Goal: Information Seeking & Learning: Compare options

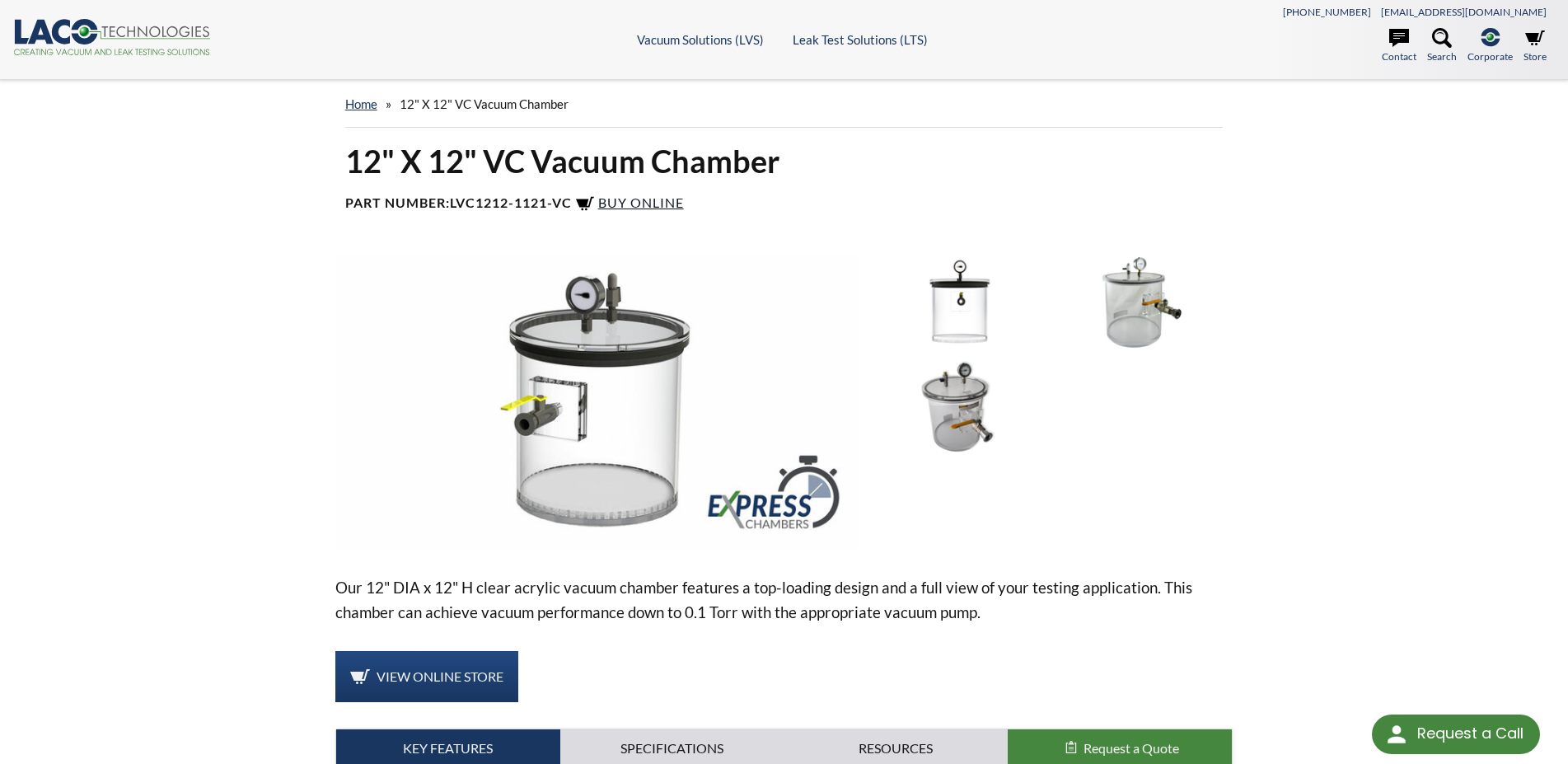
click at [668, 199] on span "Buy Online" at bounding box center [641, 202] width 86 height 16
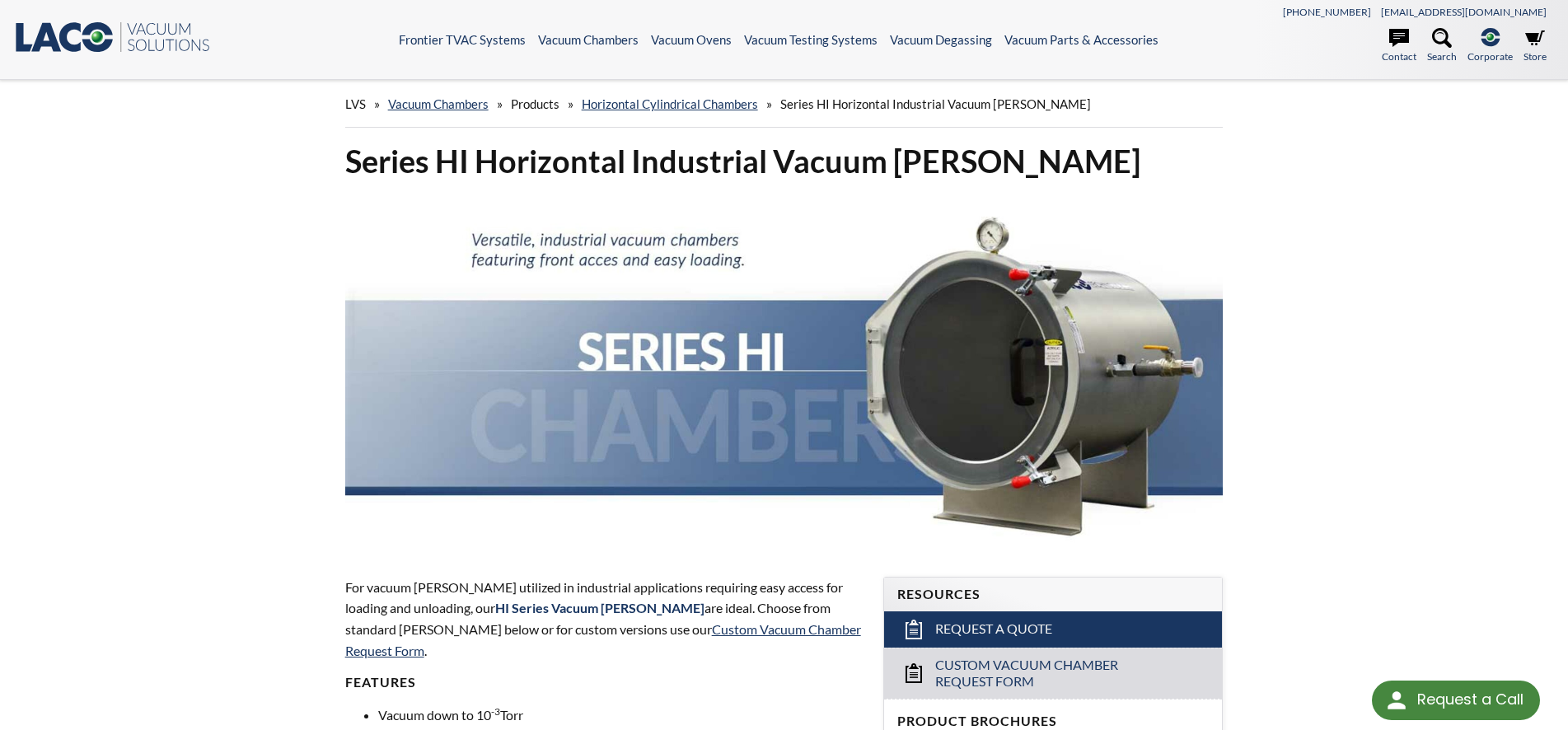
scroll to position [1963, 0]
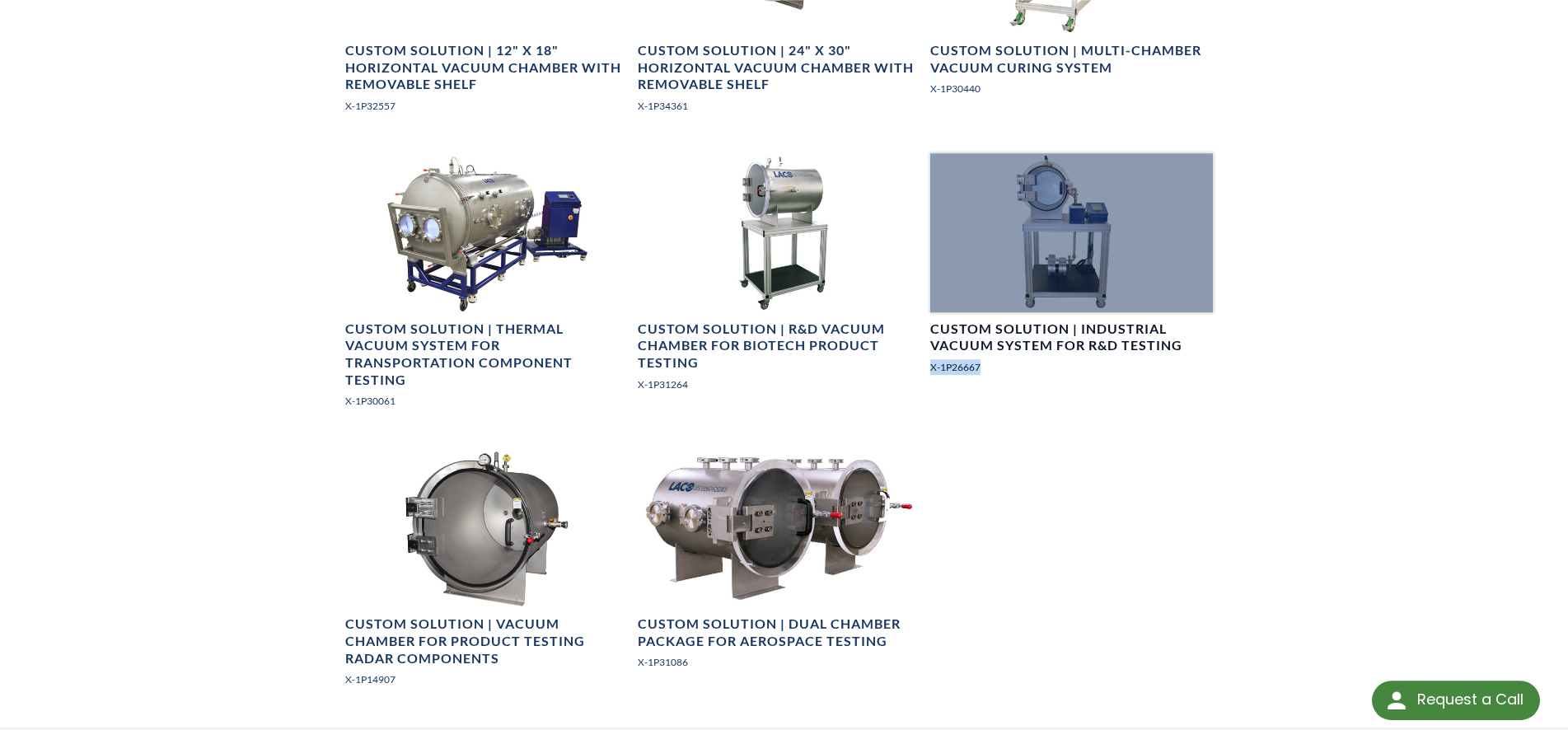
click at [1075, 248] on div at bounding box center [1071, 232] width 283 height 159
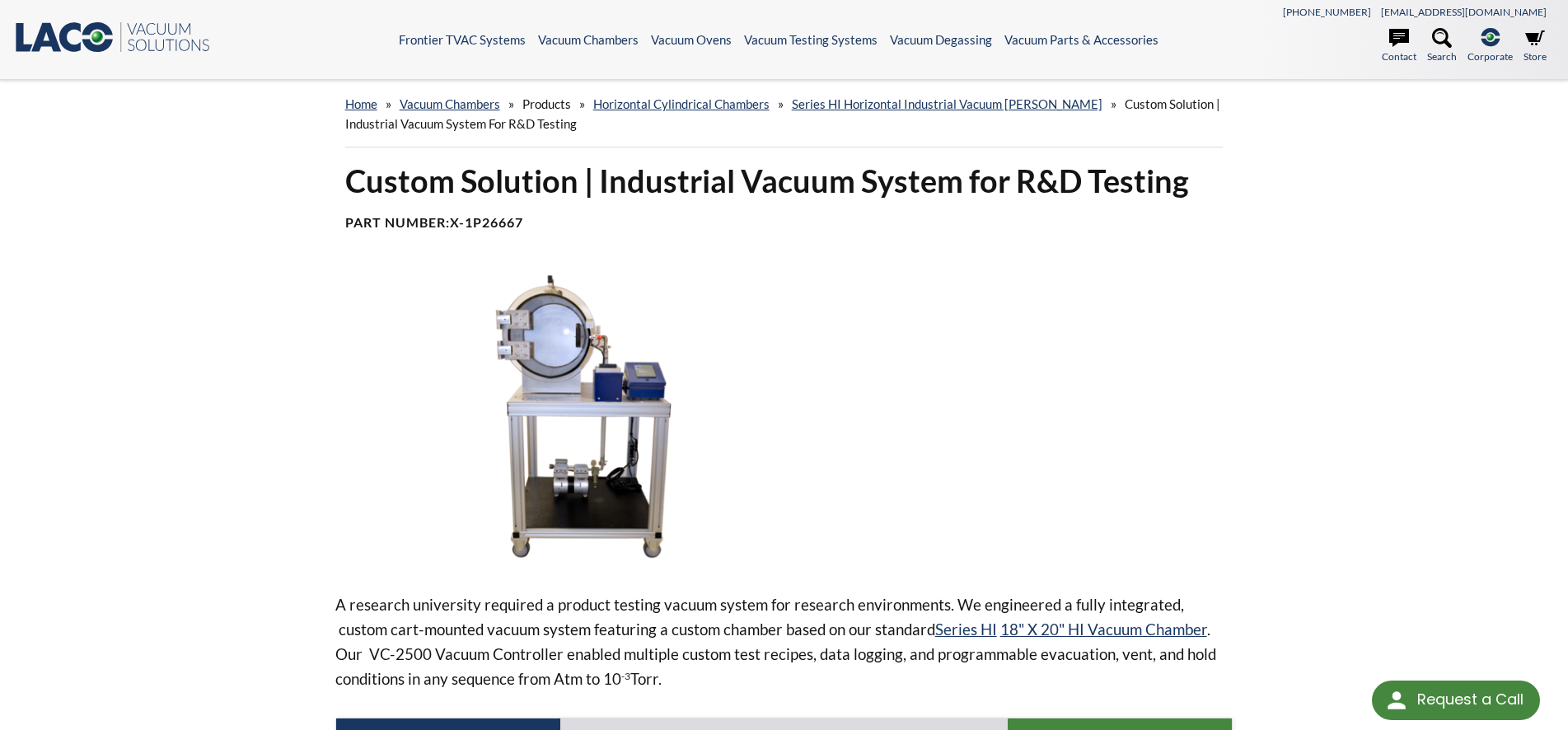
click at [645, 393] on img at bounding box center [599, 419] width 526 height 295
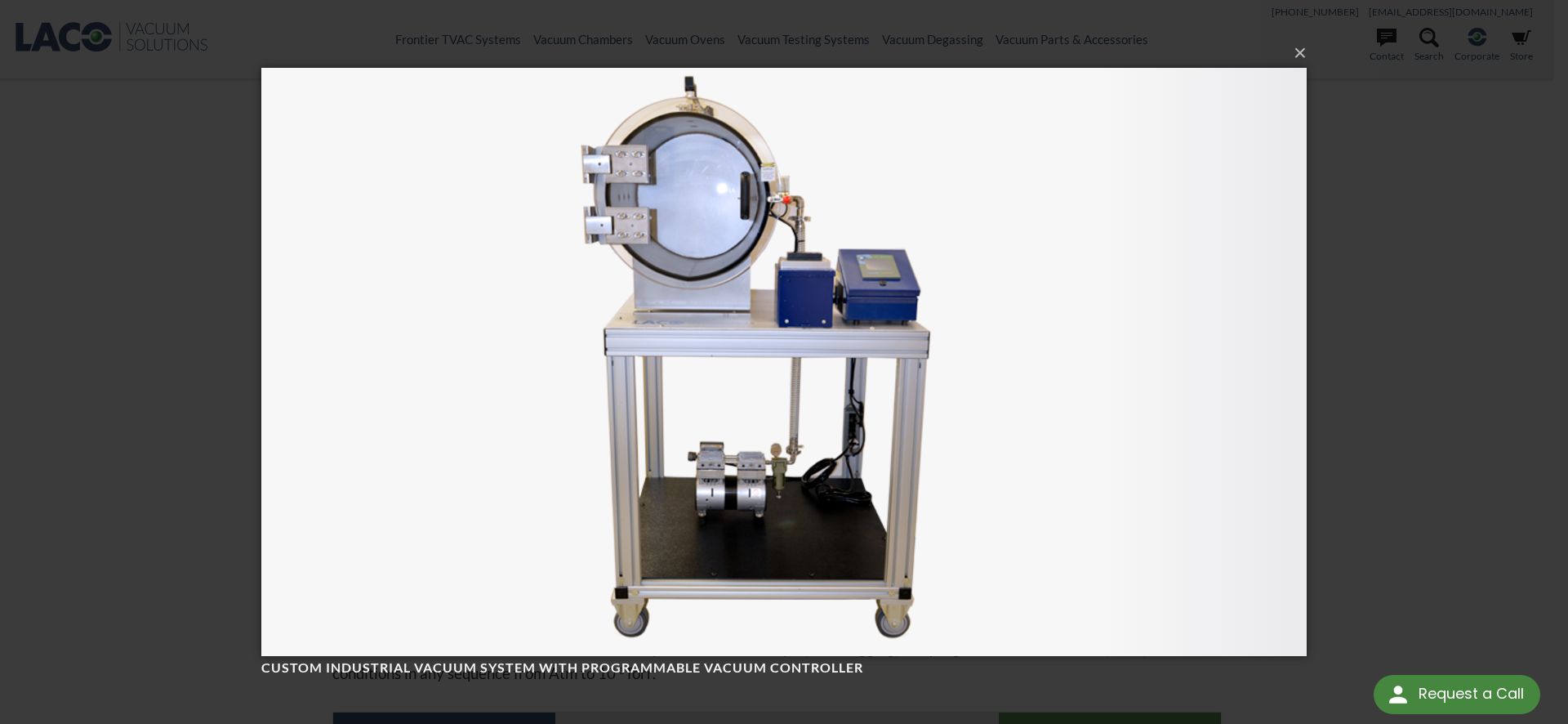
click at [881, 271] on img at bounding box center [784, 362] width 1045 height 654
click at [1409, 235] on div "× Custom Industrial Vacuum System with Programmable Vacuum Controller Loading..." at bounding box center [784, 362] width 1568 height 724
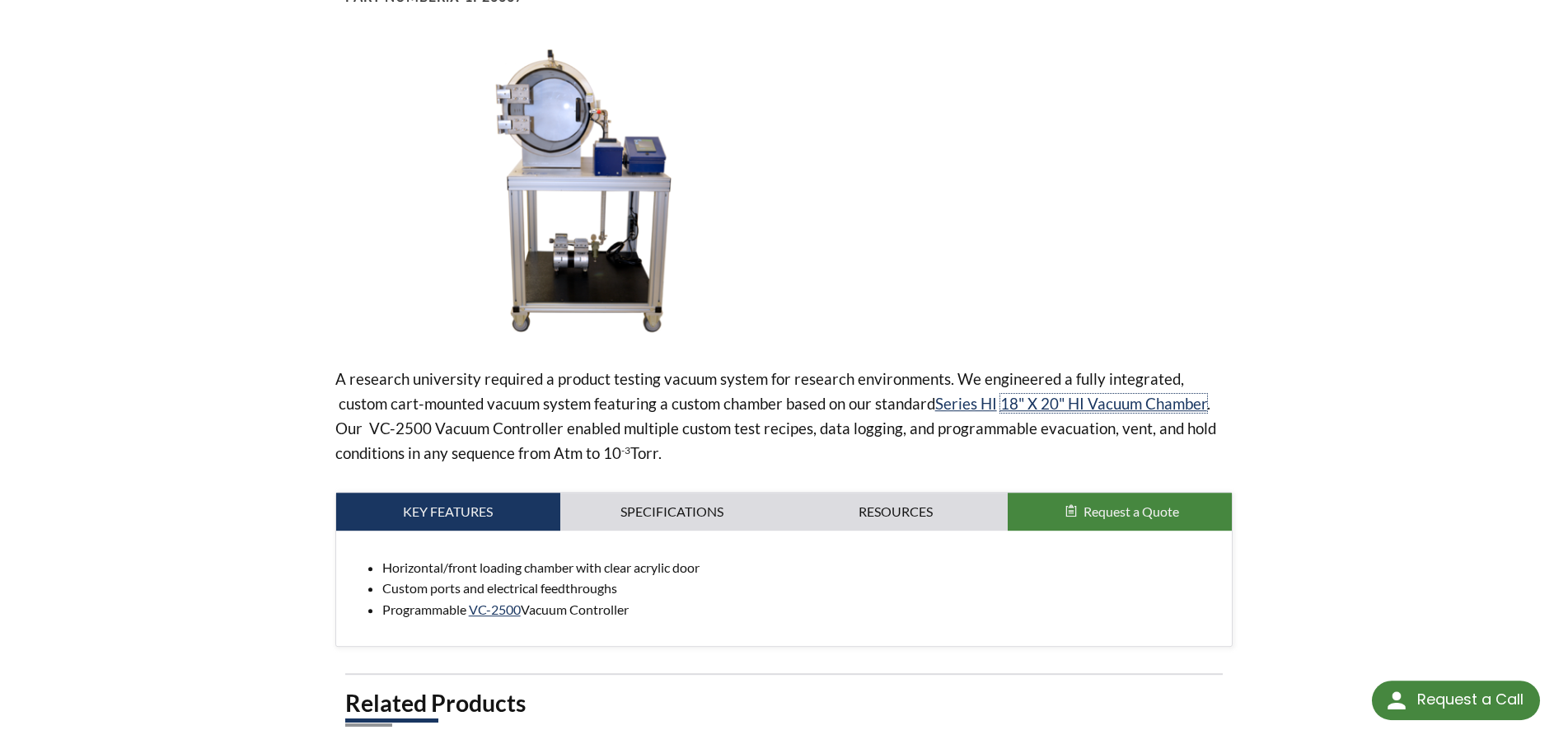
scroll to position [420, 0]
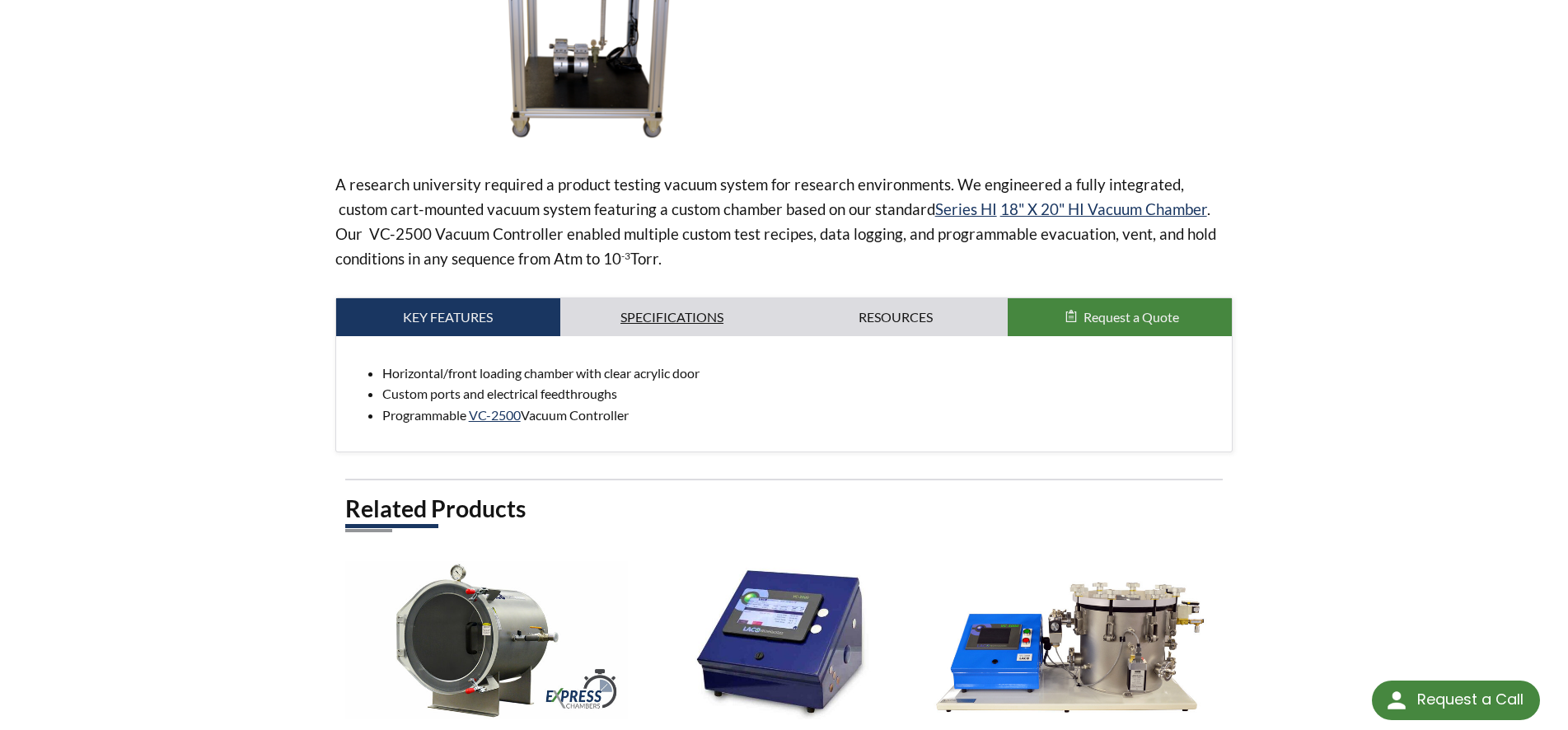
click at [665, 318] on link "Specifications" at bounding box center [673, 317] width 224 height 38
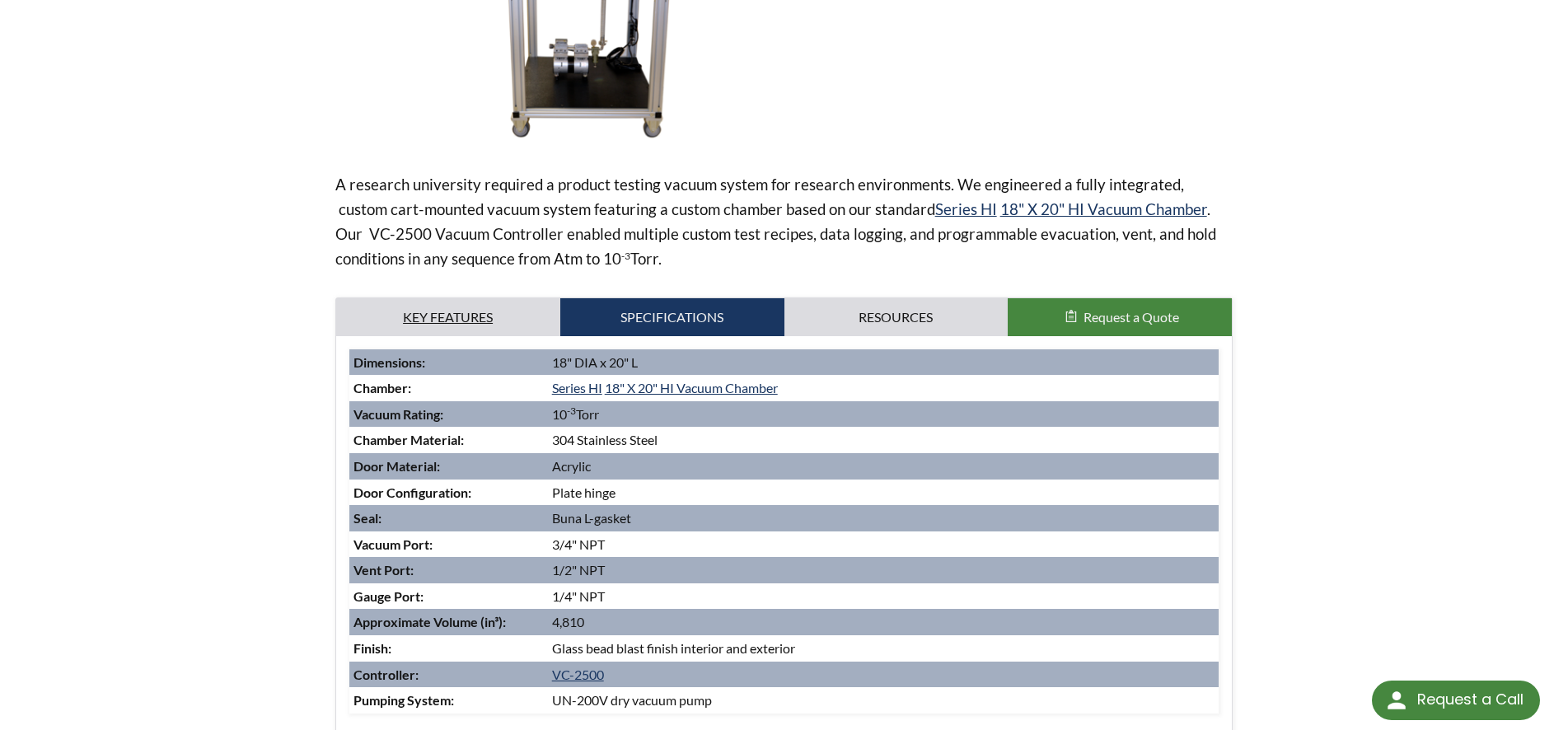
click at [486, 316] on link "Key Features" at bounding box center [448, 317] width 224 height 38
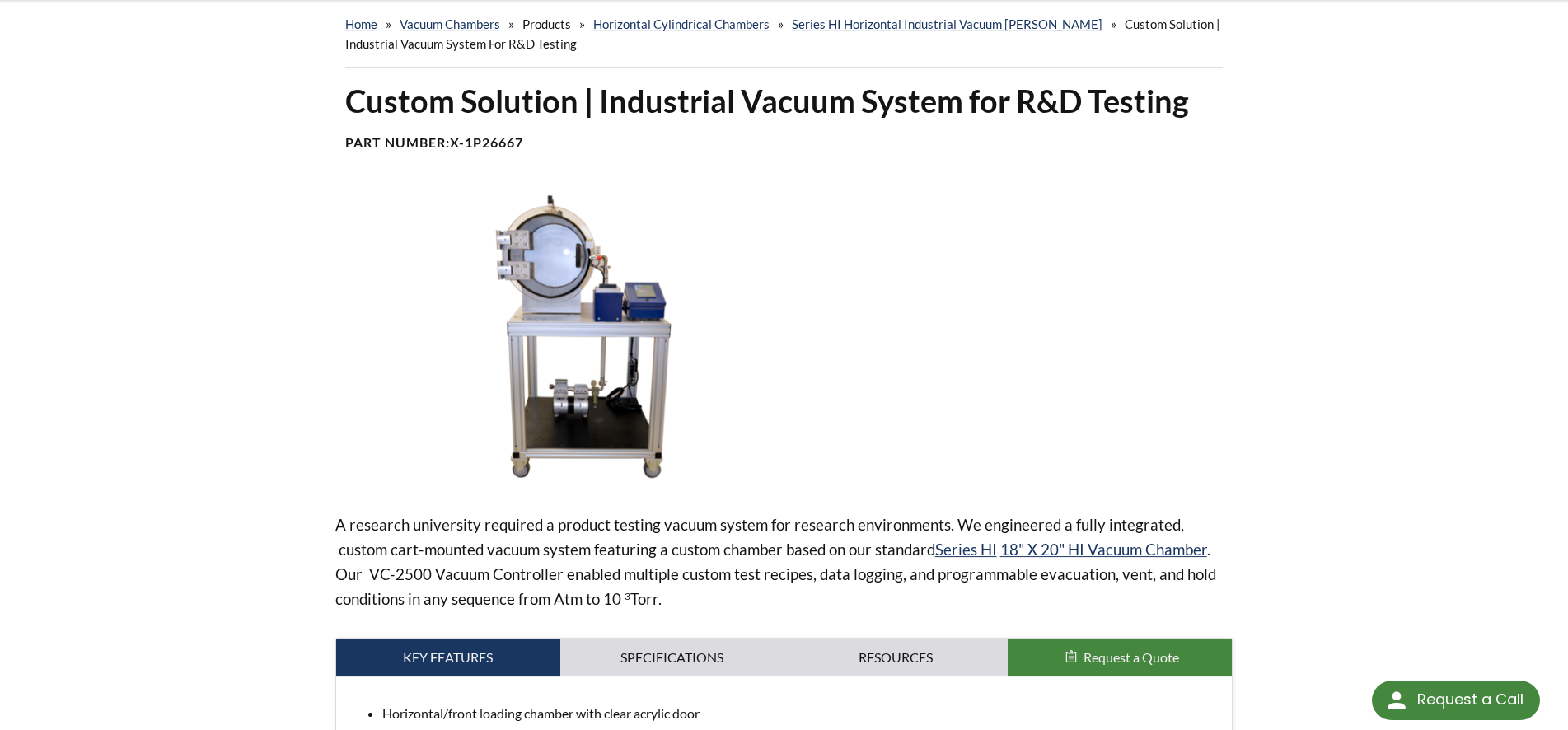
scroll to position [168, 0]
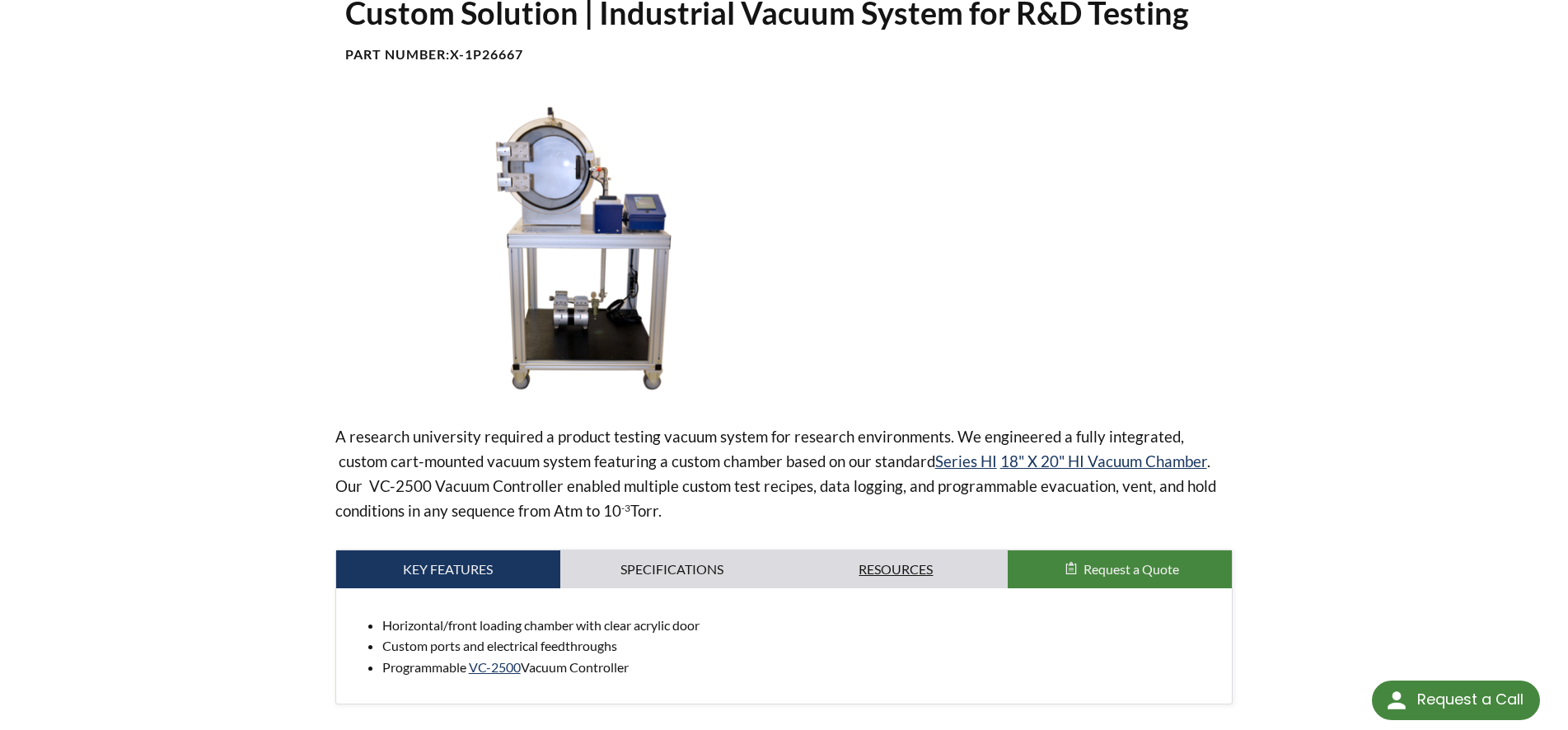
click at [886, 569] on link "Resources" at bounding box center [897, 569] width 224 height 38
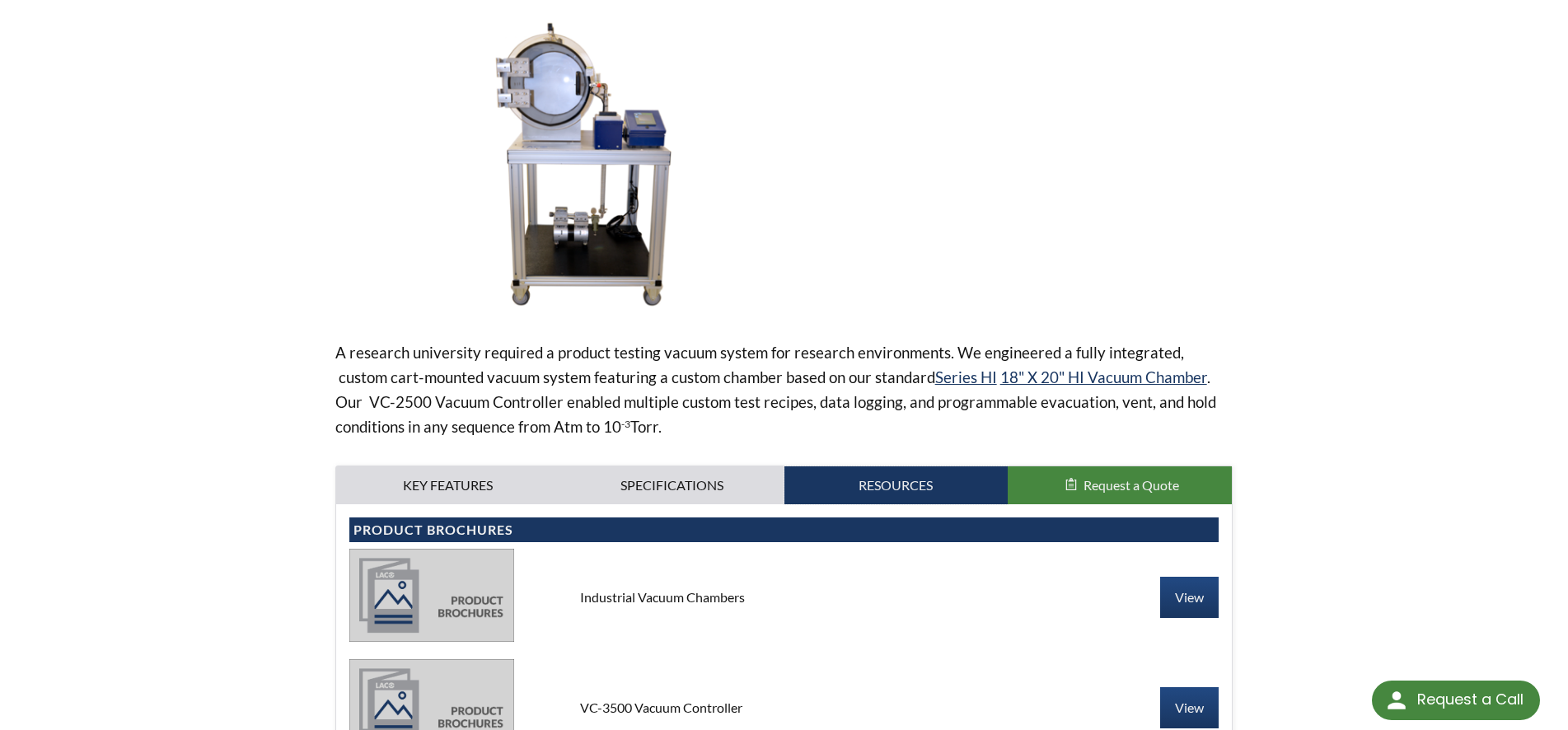
scroll to position [0, 0]
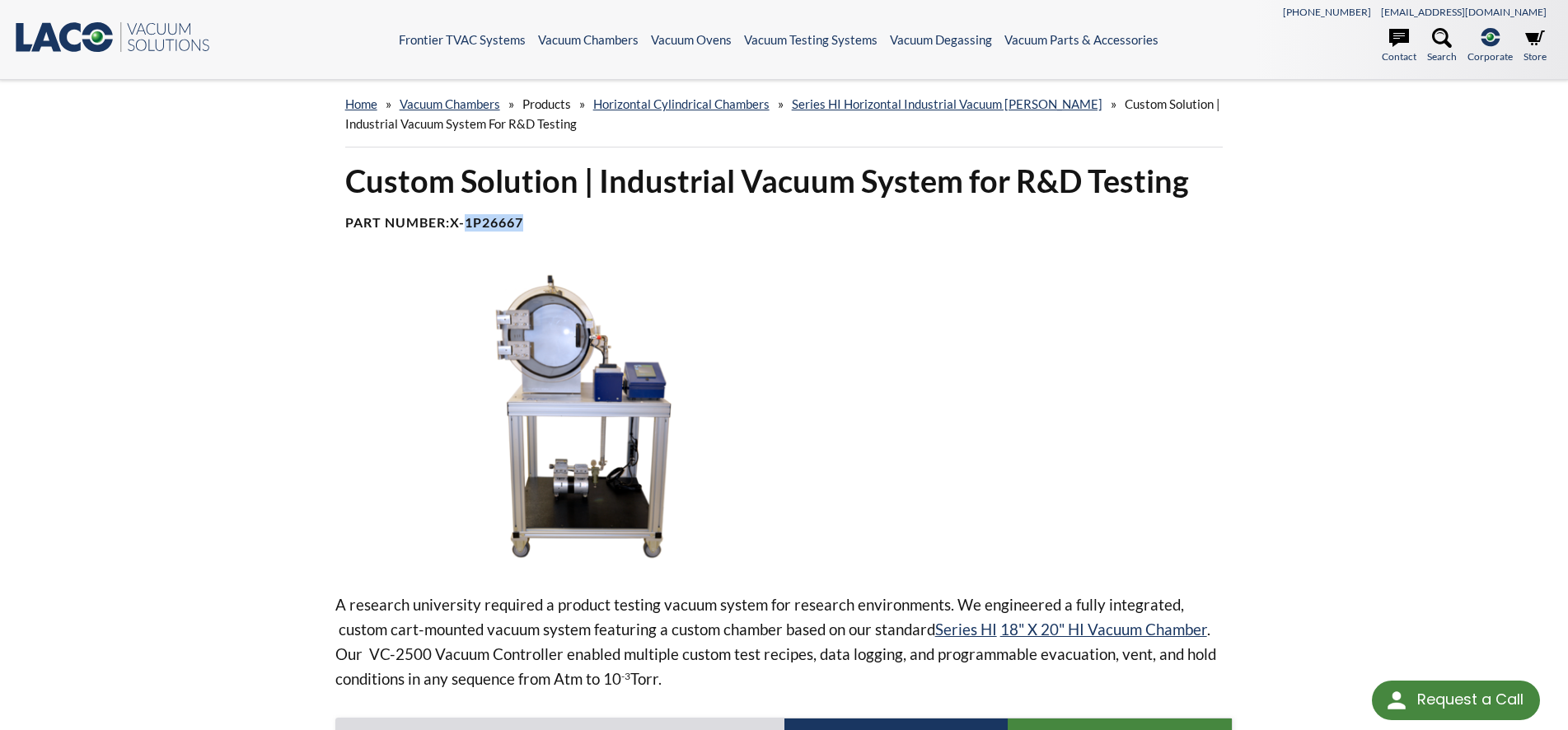
drag, startPoint x: 532, startPoint y: 222, endPoint x: 472, endPoint y: 219, distance: 60.1
click at [472, 219] on h4 "Part Number: X-1P26667" at bounding box center [785, 222] width 879 height 17
copy b "1P26667"
click at [623, 405] on img at bounding box center [599, 419] width 526 height 295
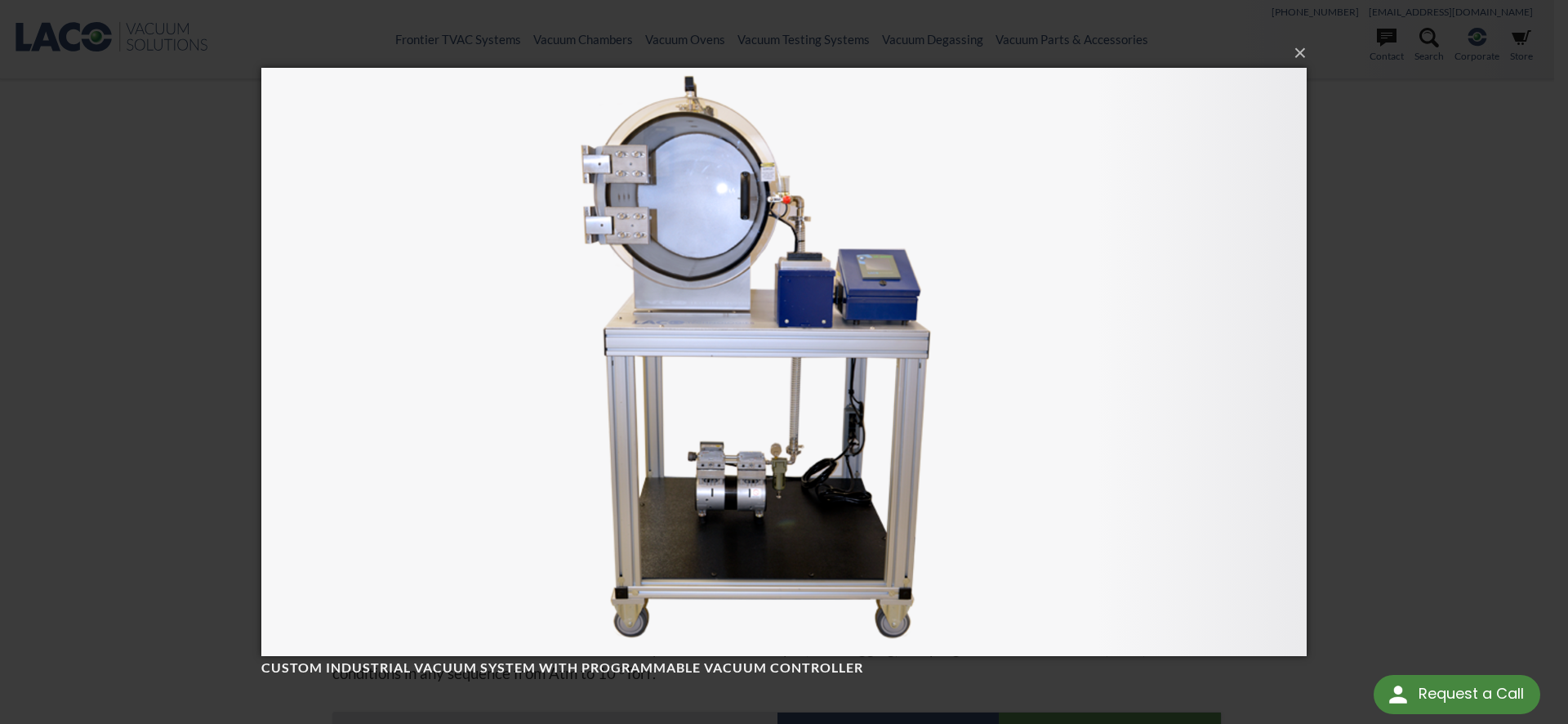
click at [1486, 282] on div "× Custom Industrial Vacuum System with Programmable Vacuum Controller Loading..." at bounding box center [784, 362] width 1568 height 724
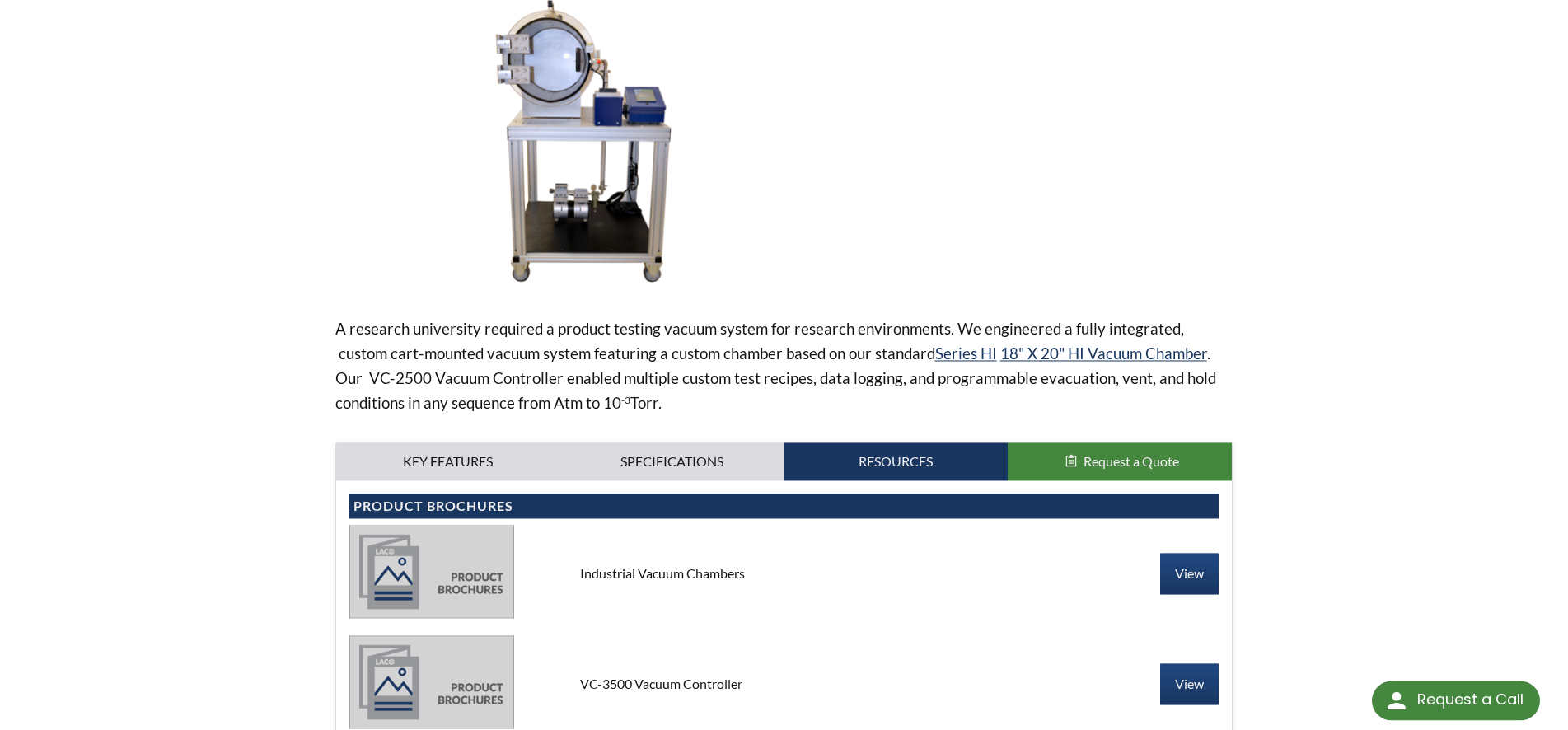
scroll to position [504, 0]
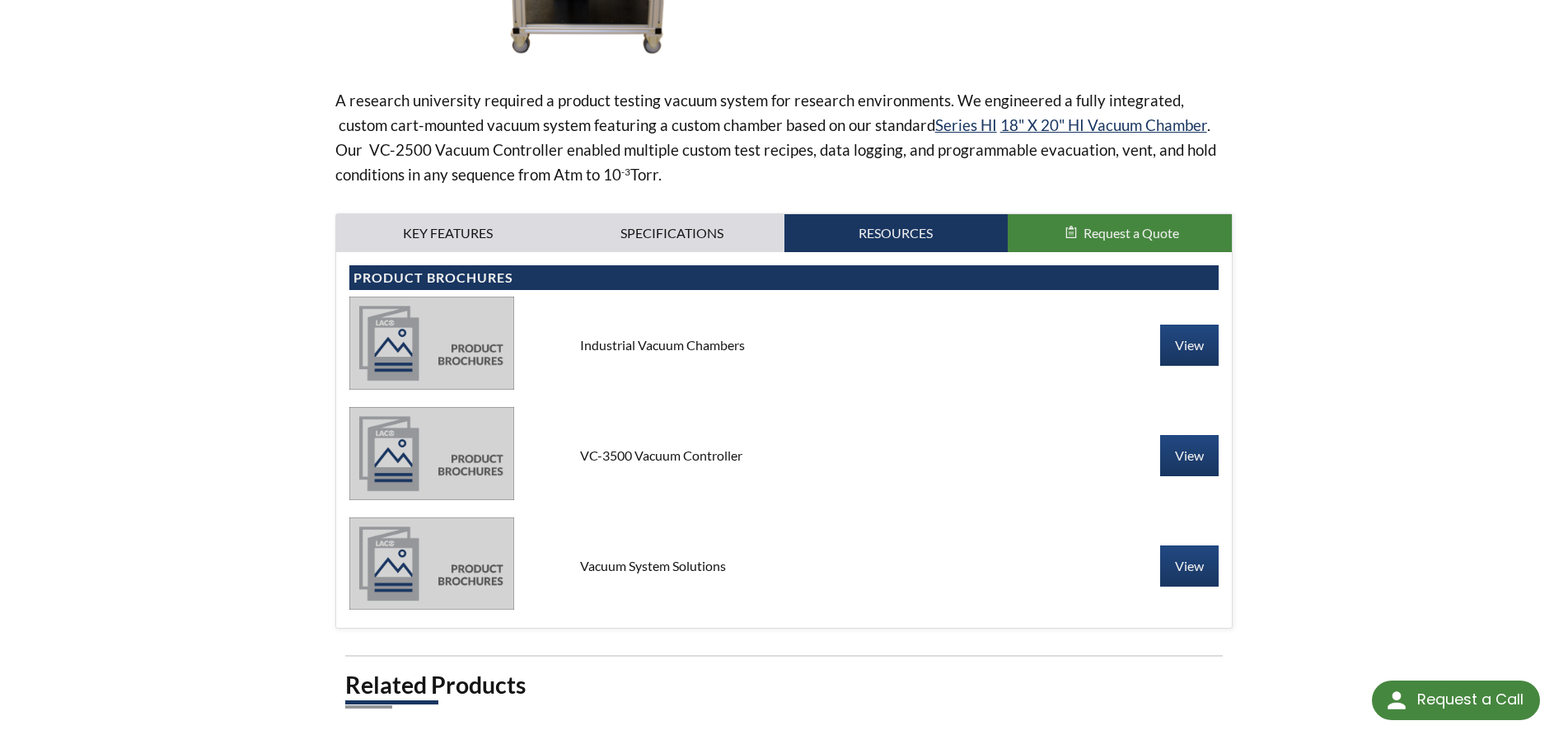
click at [450, 256] on div "Horizontal/front loading chamber with clear acrylic door Custom ports and elect…" at bounding box center [784, 440] width 896 height 376
click at [451, 242] on link "Key Features" at bounding box center [448, 233] width 224 height 38
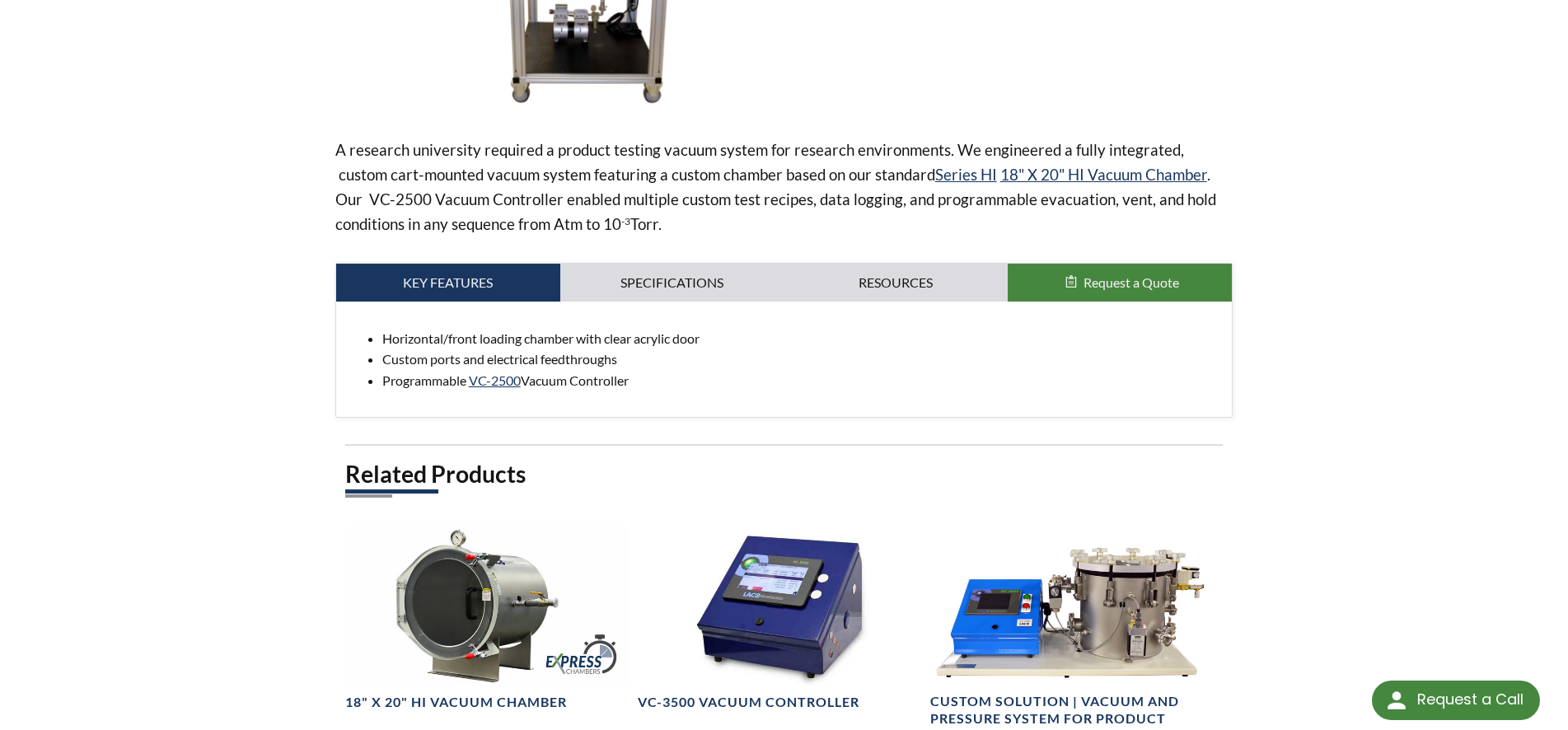
scroll to position [420, 0]
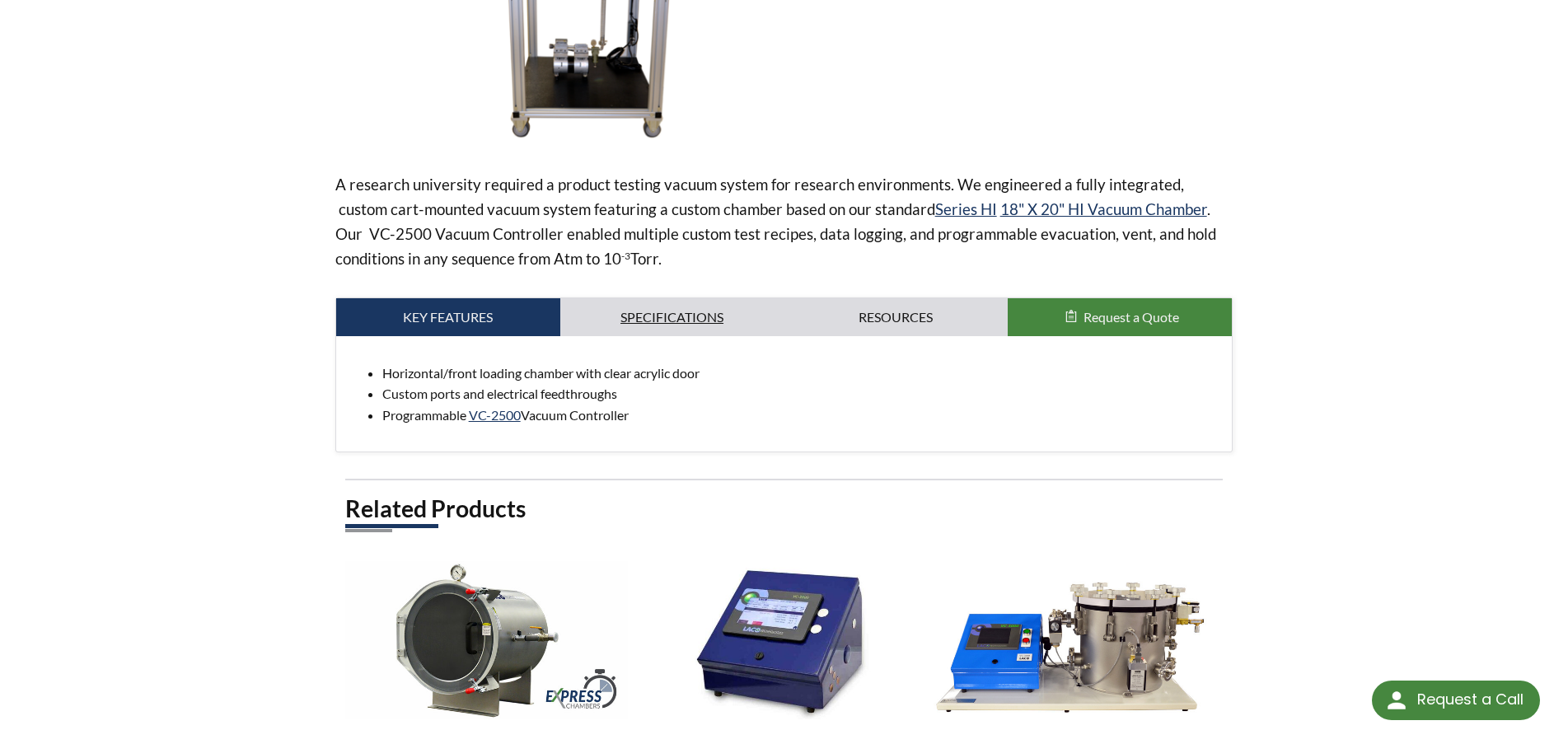
click at [692, 309] on link "Specifications" at bounding box center [673, 317] width 224 height 38
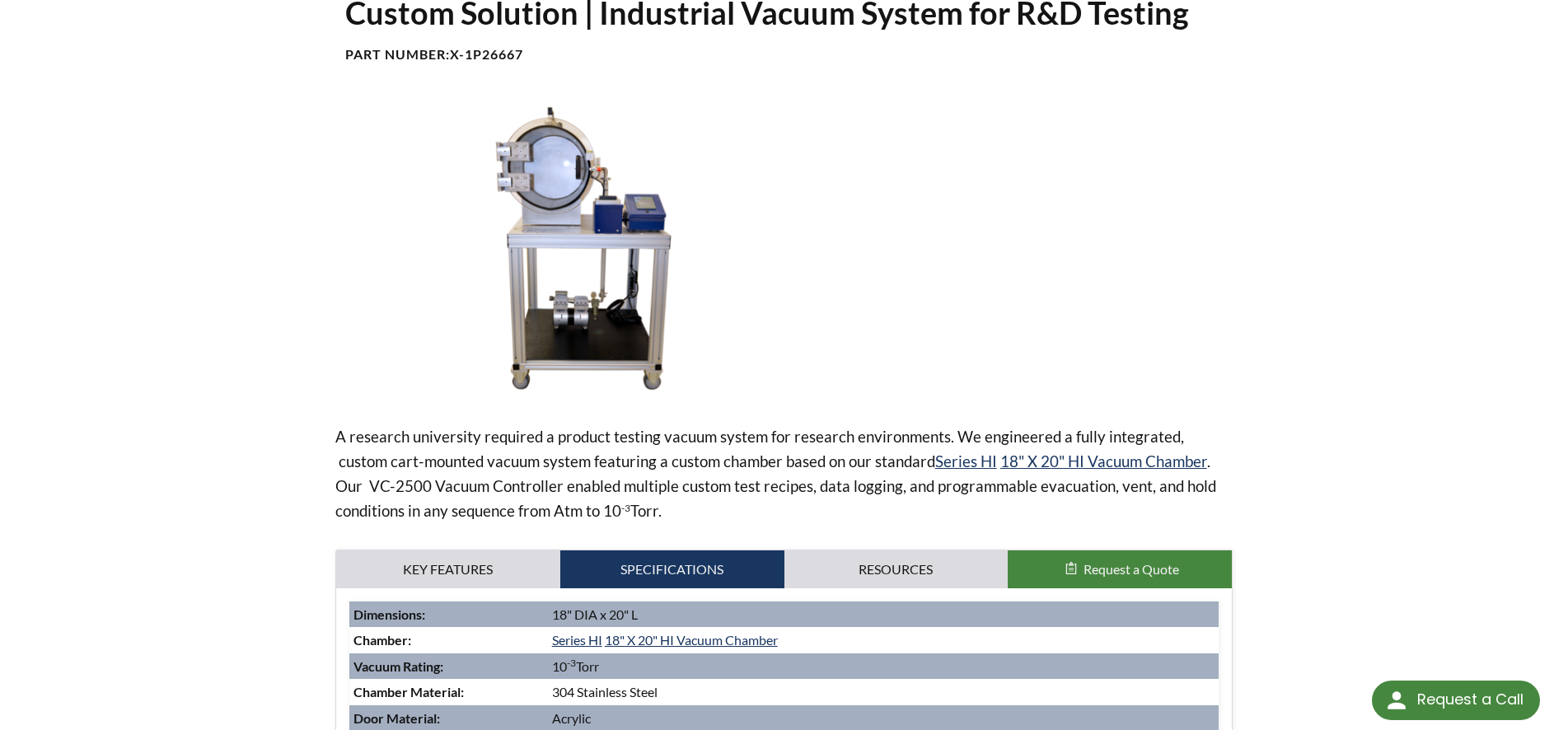
scroll to position [0, 0]
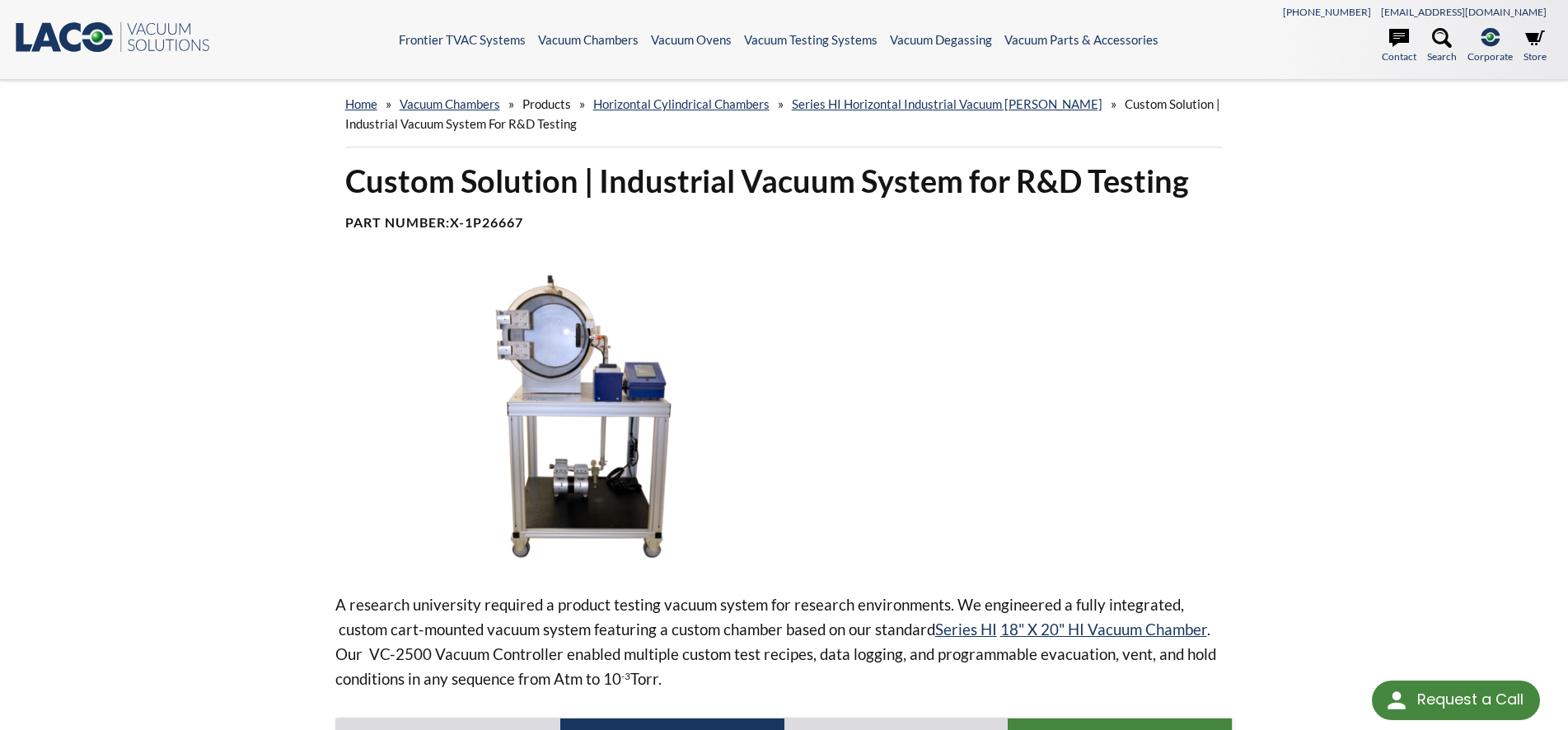
click at [599, 382] on img at bounding box center [599, 419] width 526 height 295
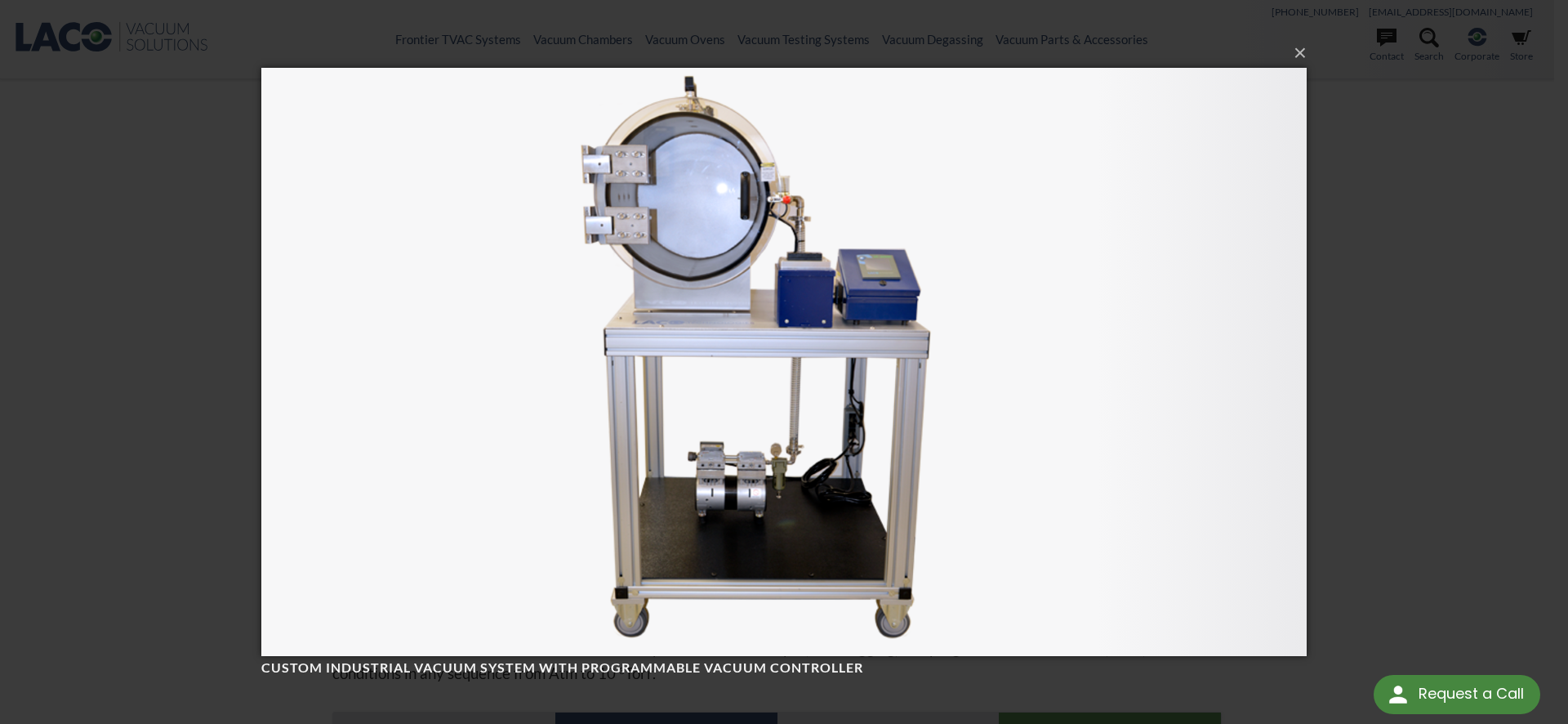
click at [1387, 194] on div "× Custom Industrial Vacuum System with Programmable Vacuum Controller Loading..." at bounding box center [784, 362] width 1568 height 724
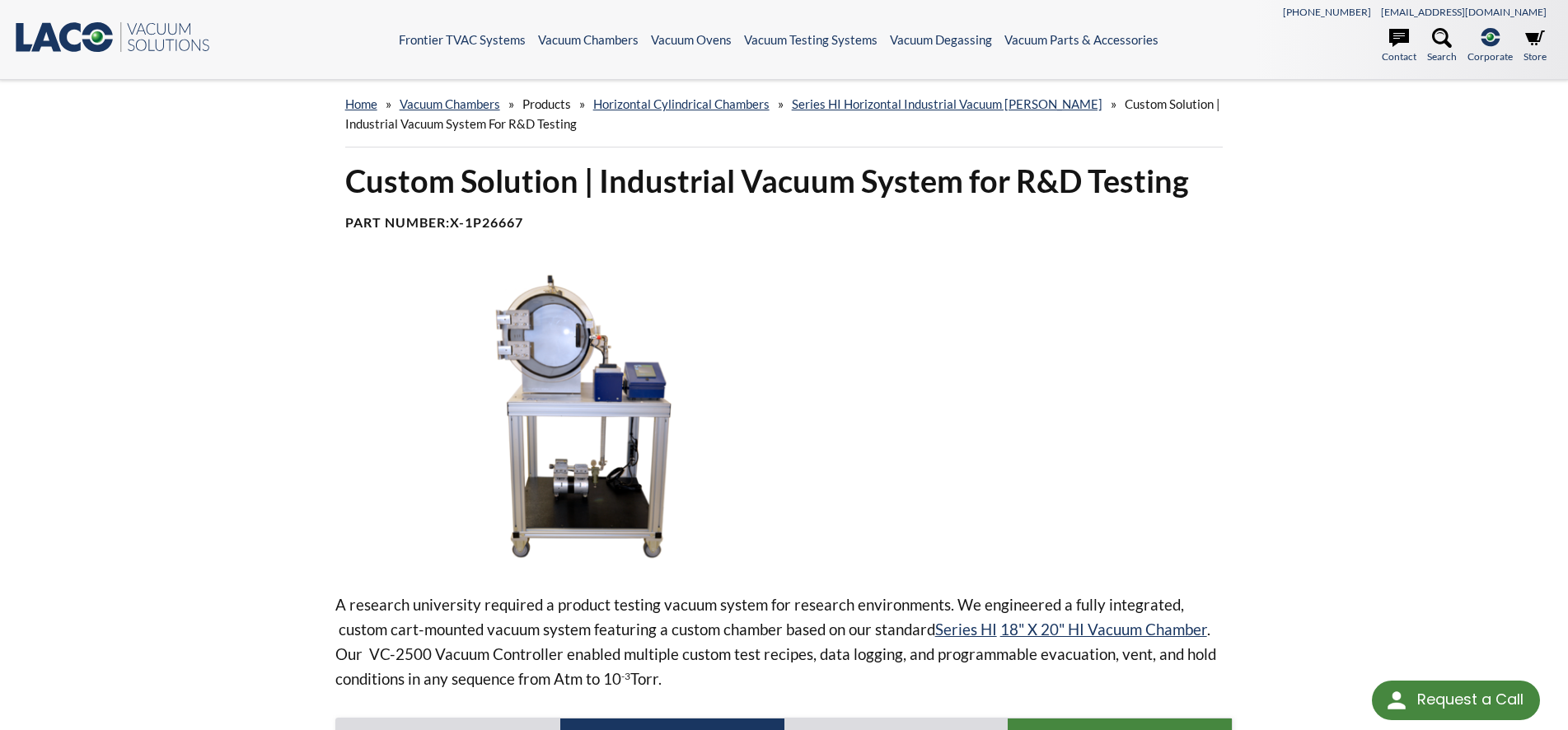
click at [605, 363] on img at bounding box center [599, 419] width 526 height 295
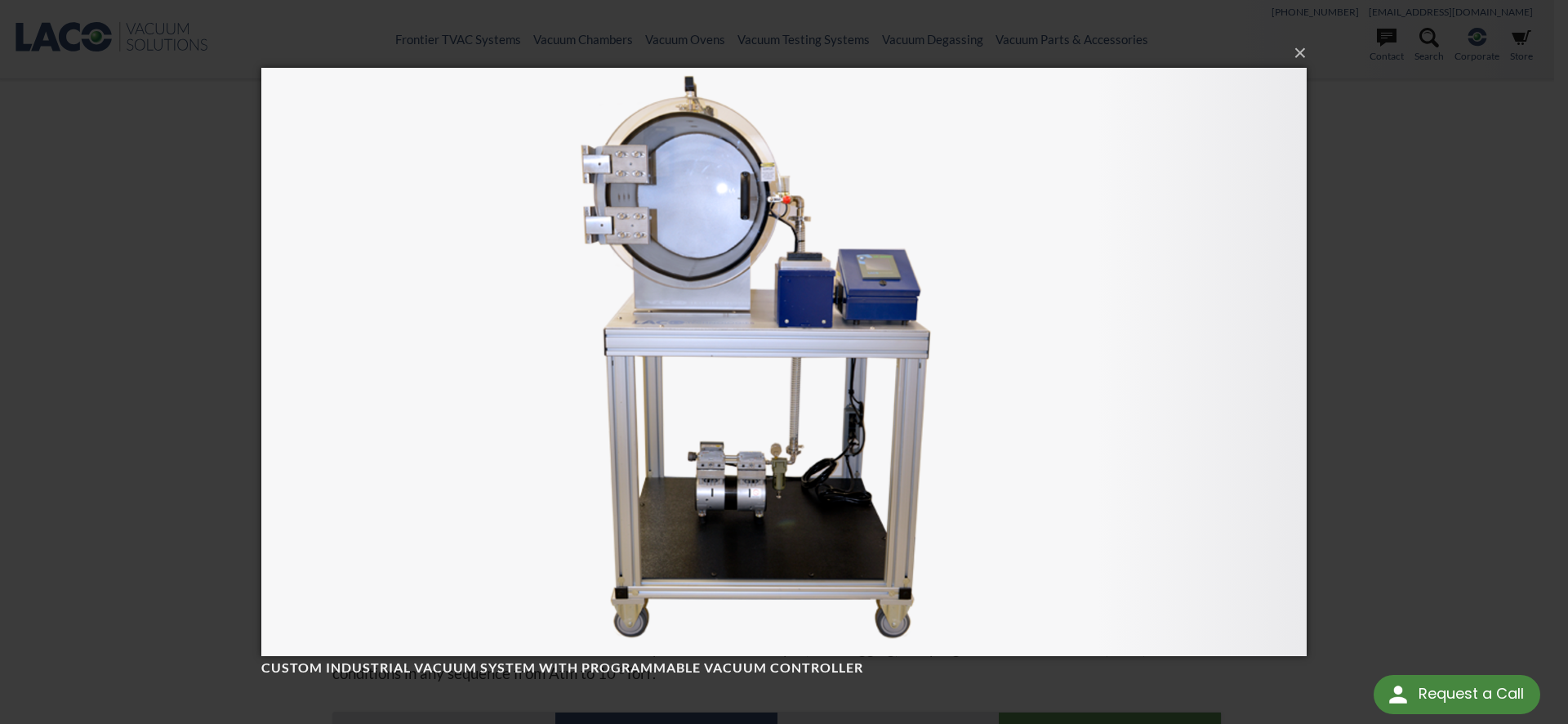
click at [1408, 285] on div "× Custom Industrial Vacuum System with Programmable Vacuum Controller Loading..." at bounding box center [784, 362] width 1568 height 724
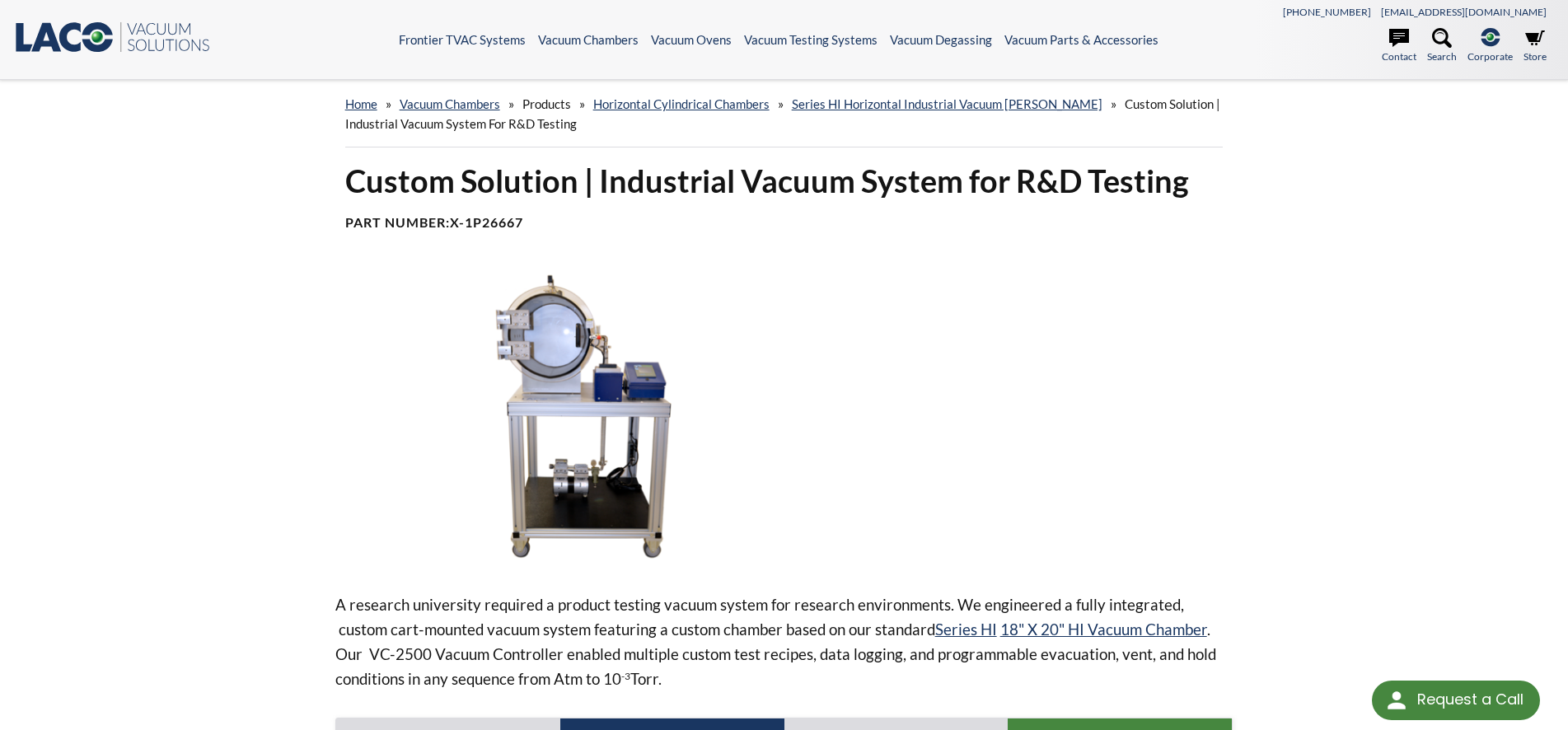
click at [621, 386] on img at bounding box center [599, 419] width 526 height 295
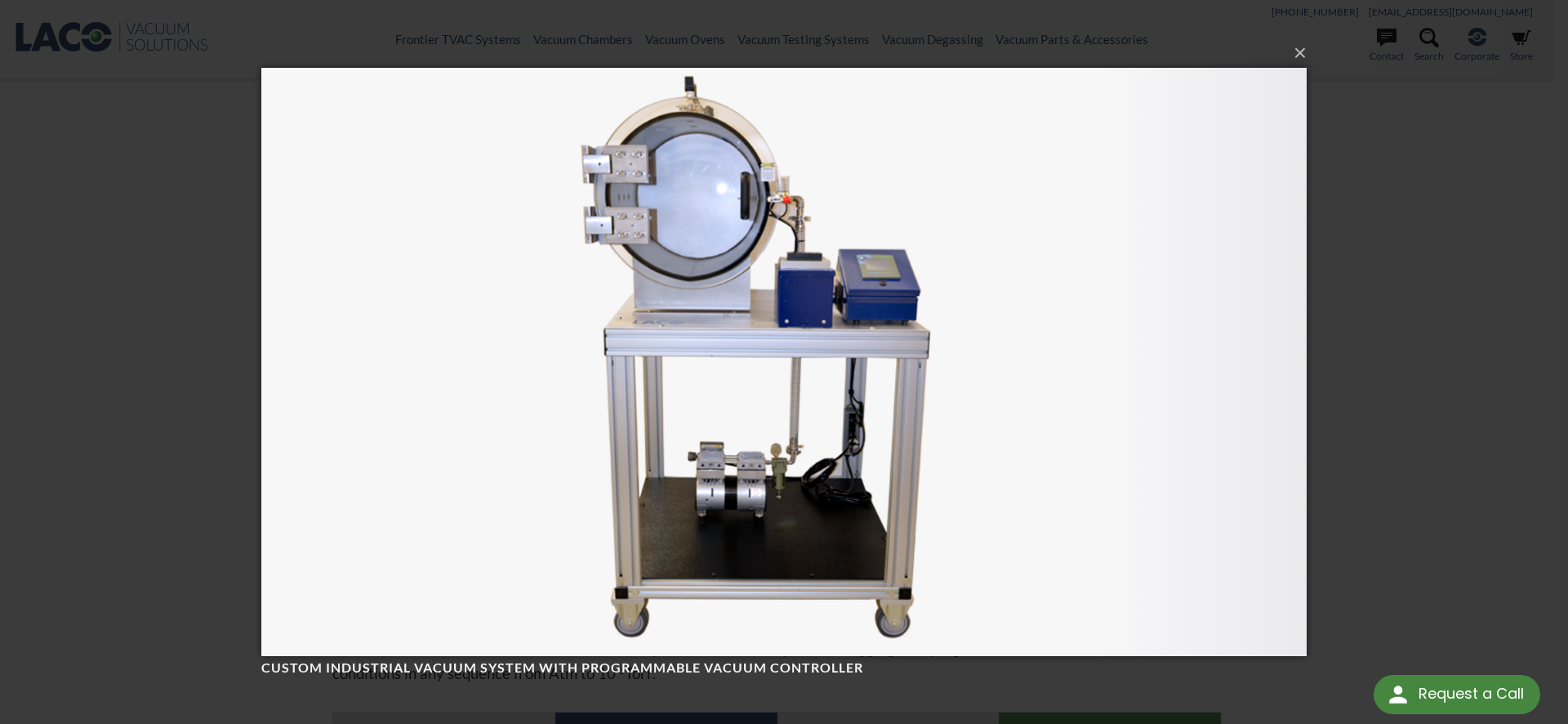
click at [1459, 161] on div "× Custom Industrial Vacuum System with Programmable Vacuum Controller Loading..." at bounding box center [784, 362] width 1568 height 724
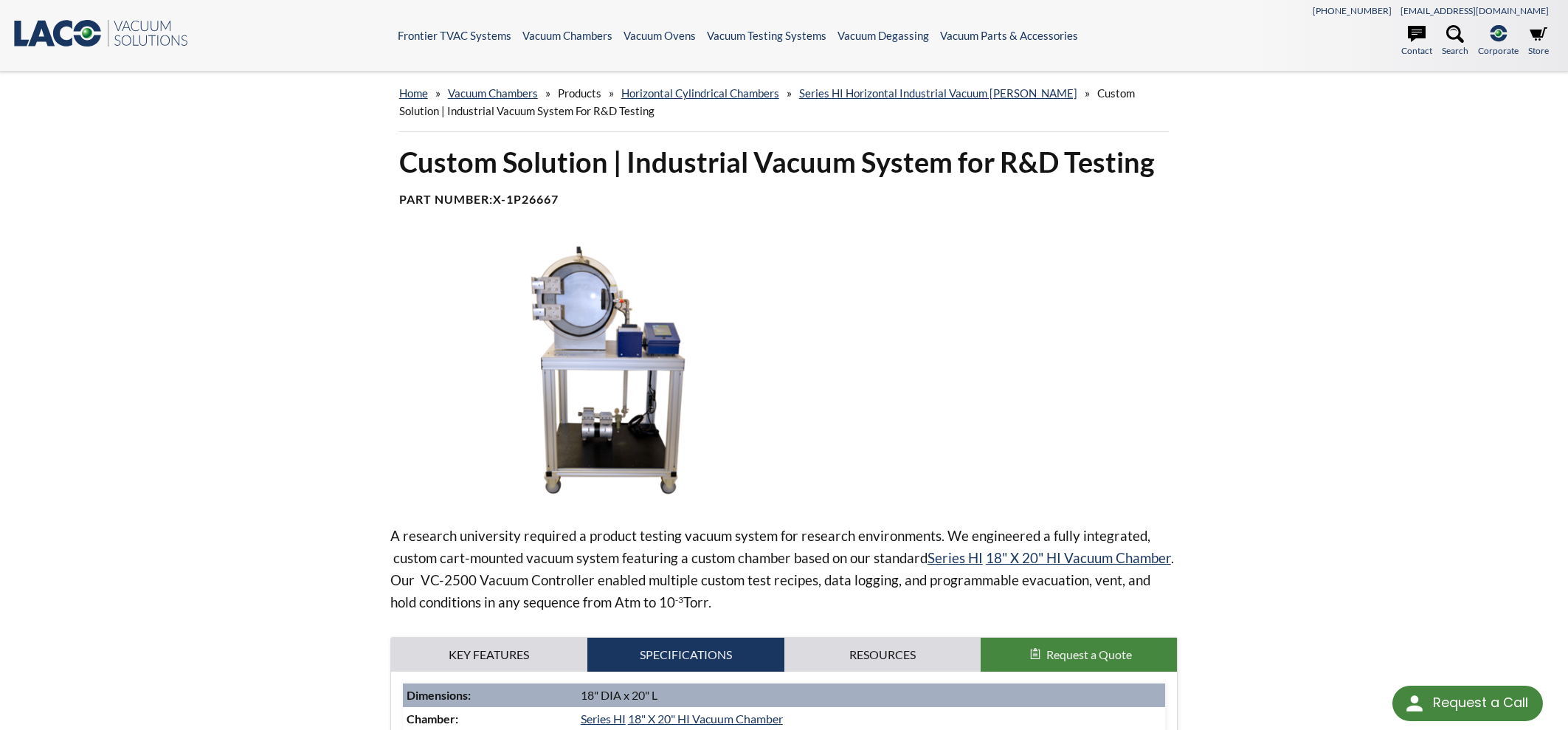
click at [552, 367] on img at bounding box center [621, 372] width 461 height 258
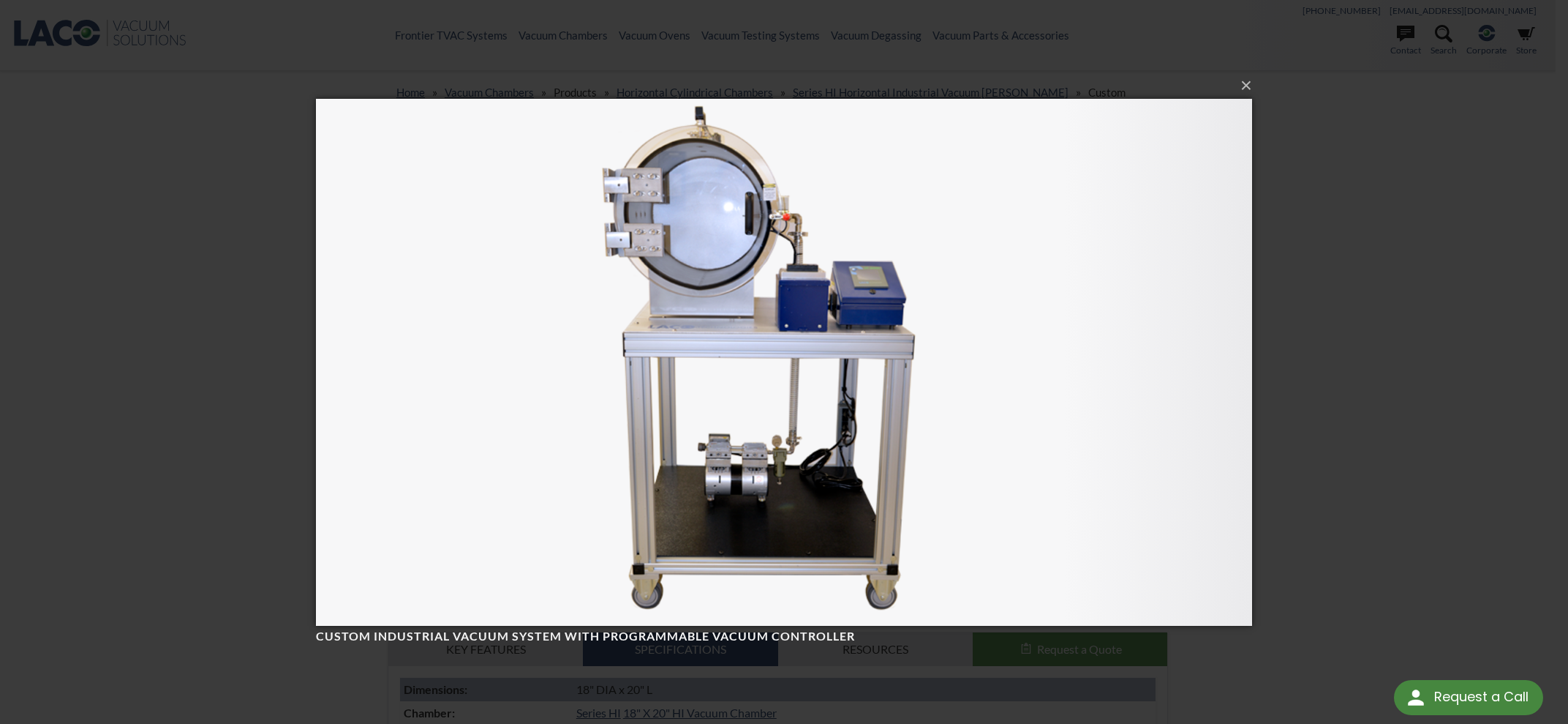
click at [1349, 338] on div "× Custom Industrial Vacuum System with Programmable Vacuum Controller Loading..." at bounding box center [784, 362] width 1568 height 724
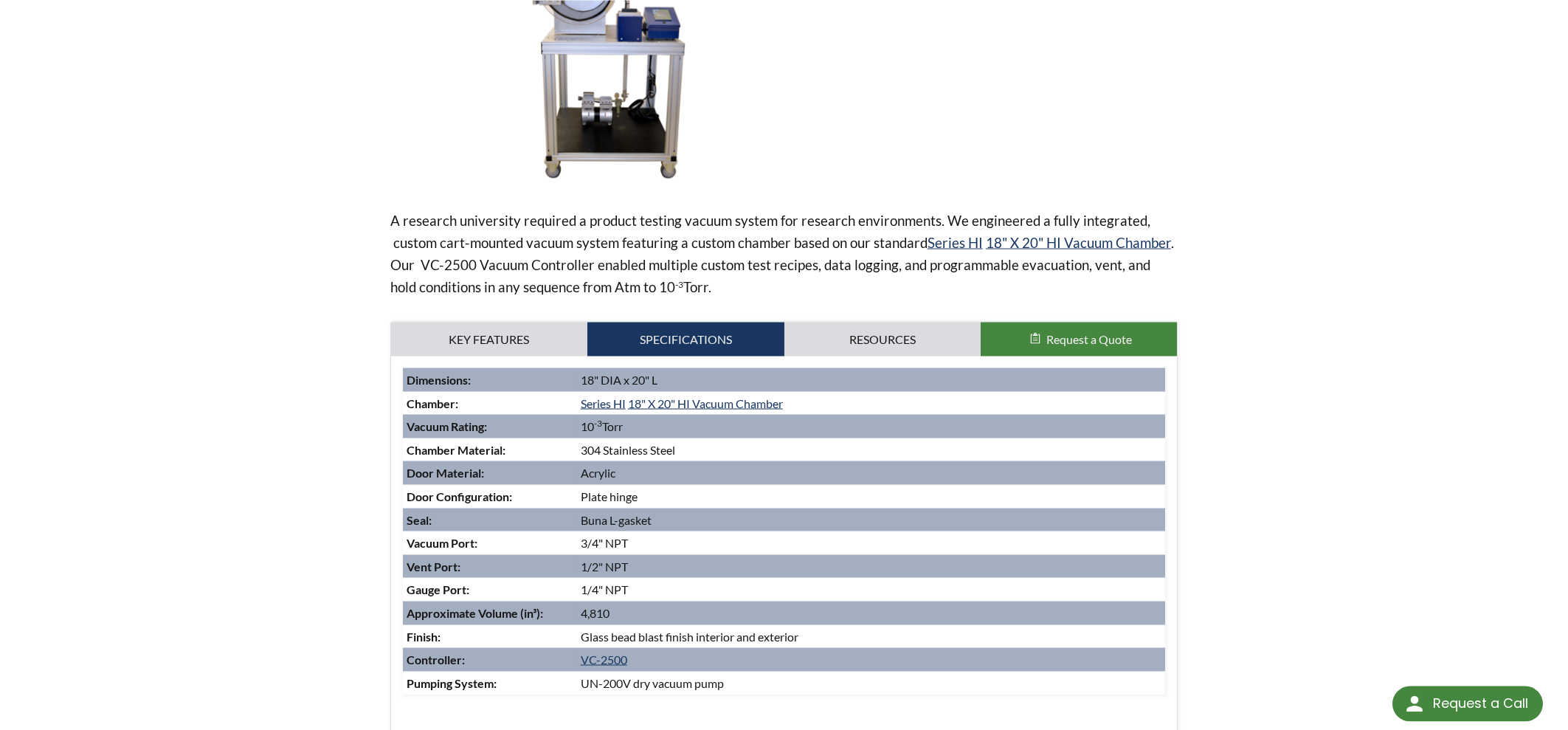
scroll to position [396, 0]
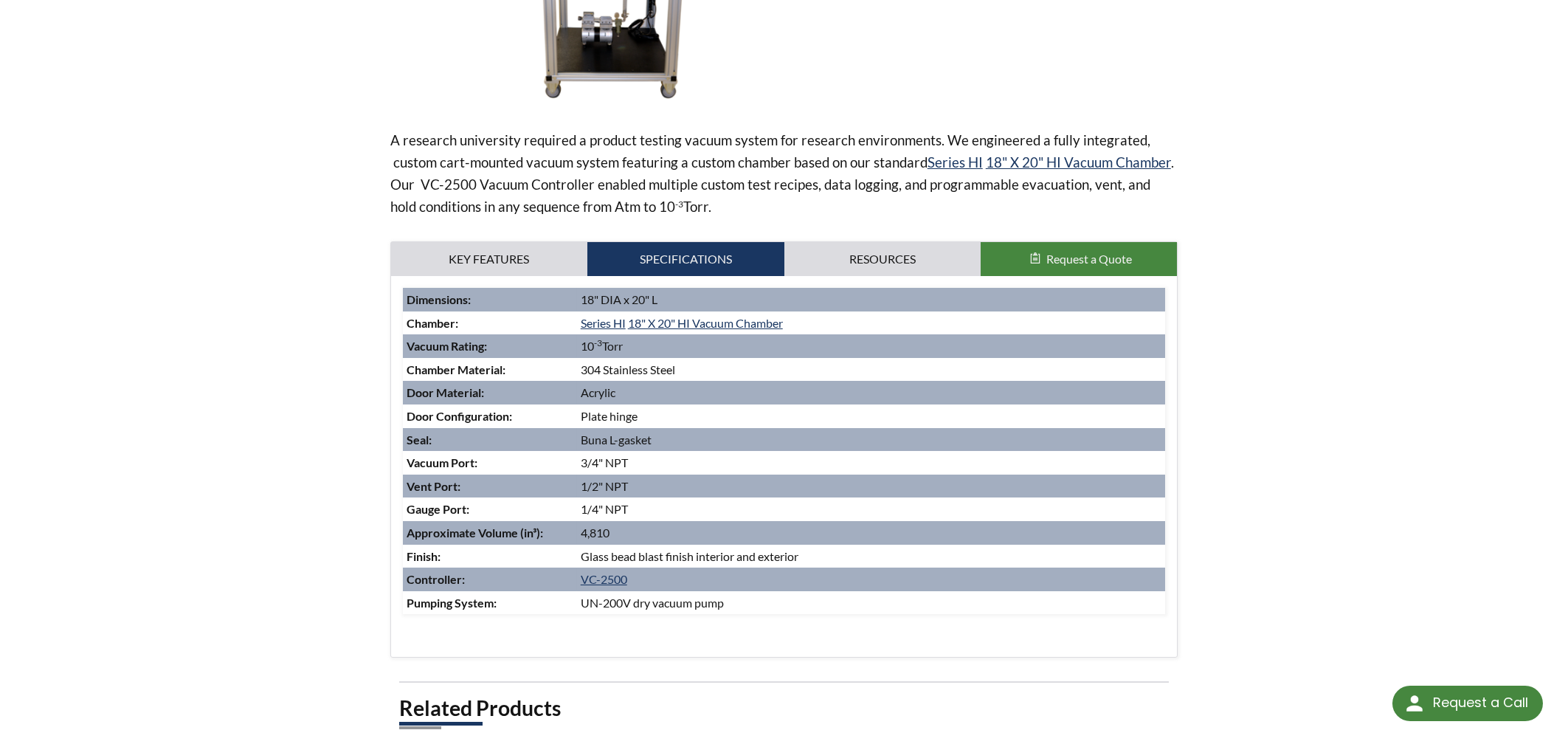
click at [472, 240] on div "A research university required a product testing vacuum system for research env…" at bounding box center [785, 252] width 788 height 810
click at [528, 253] on link "Key Features" at bounding box center [489, 259] width 196 height 34
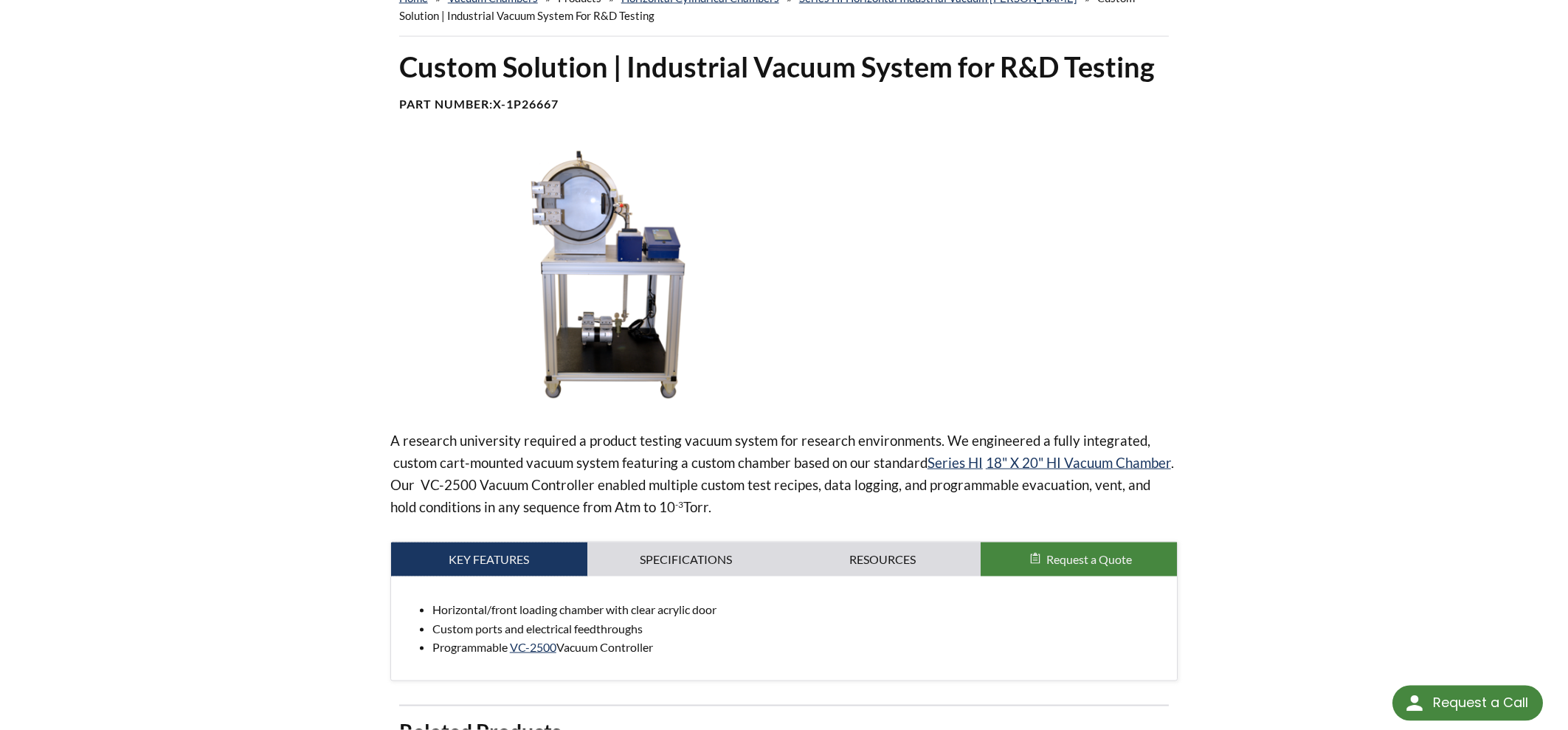
scroll to position [237, 0]
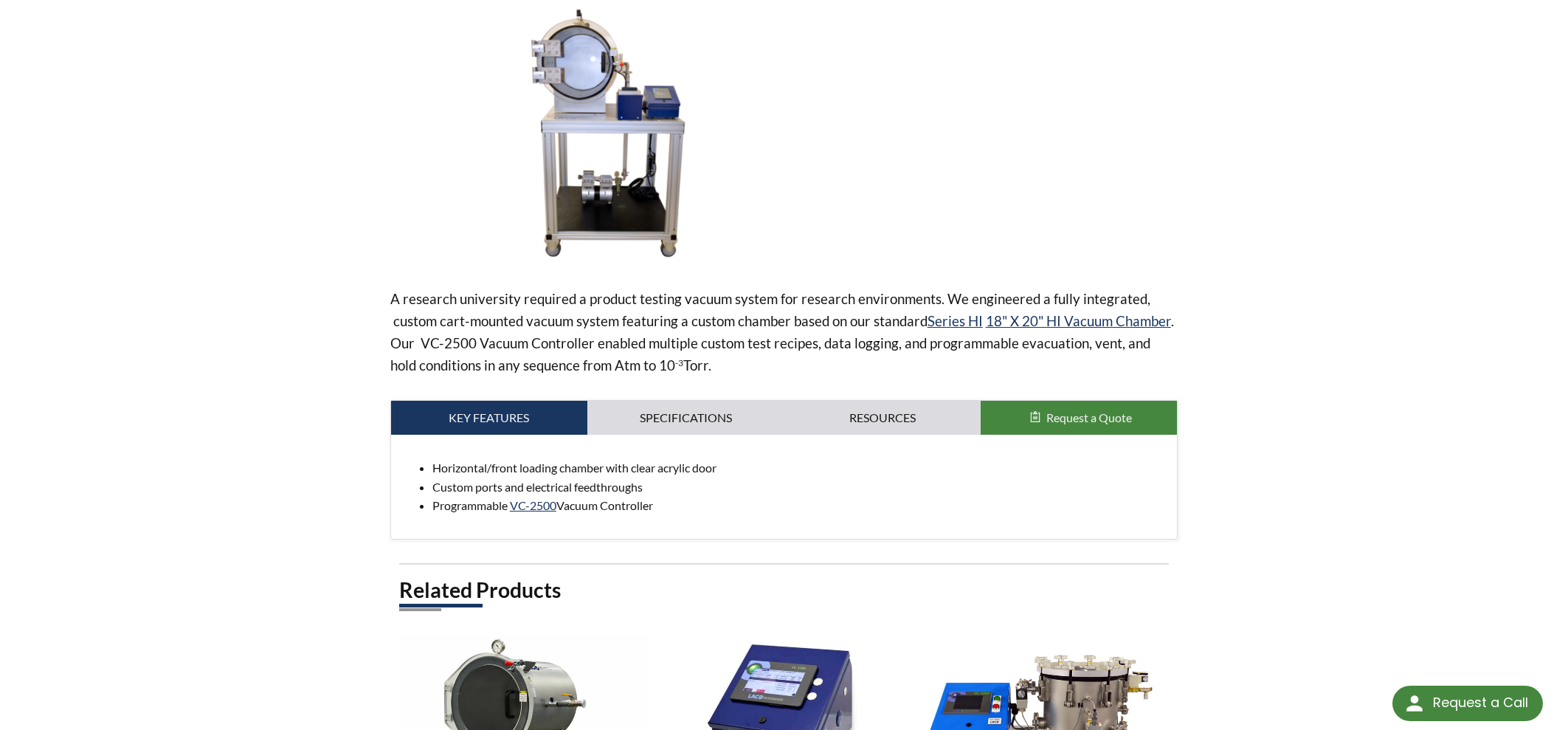
click at [614, 63] on img at bounding box center [621, 135] width 461 height 258
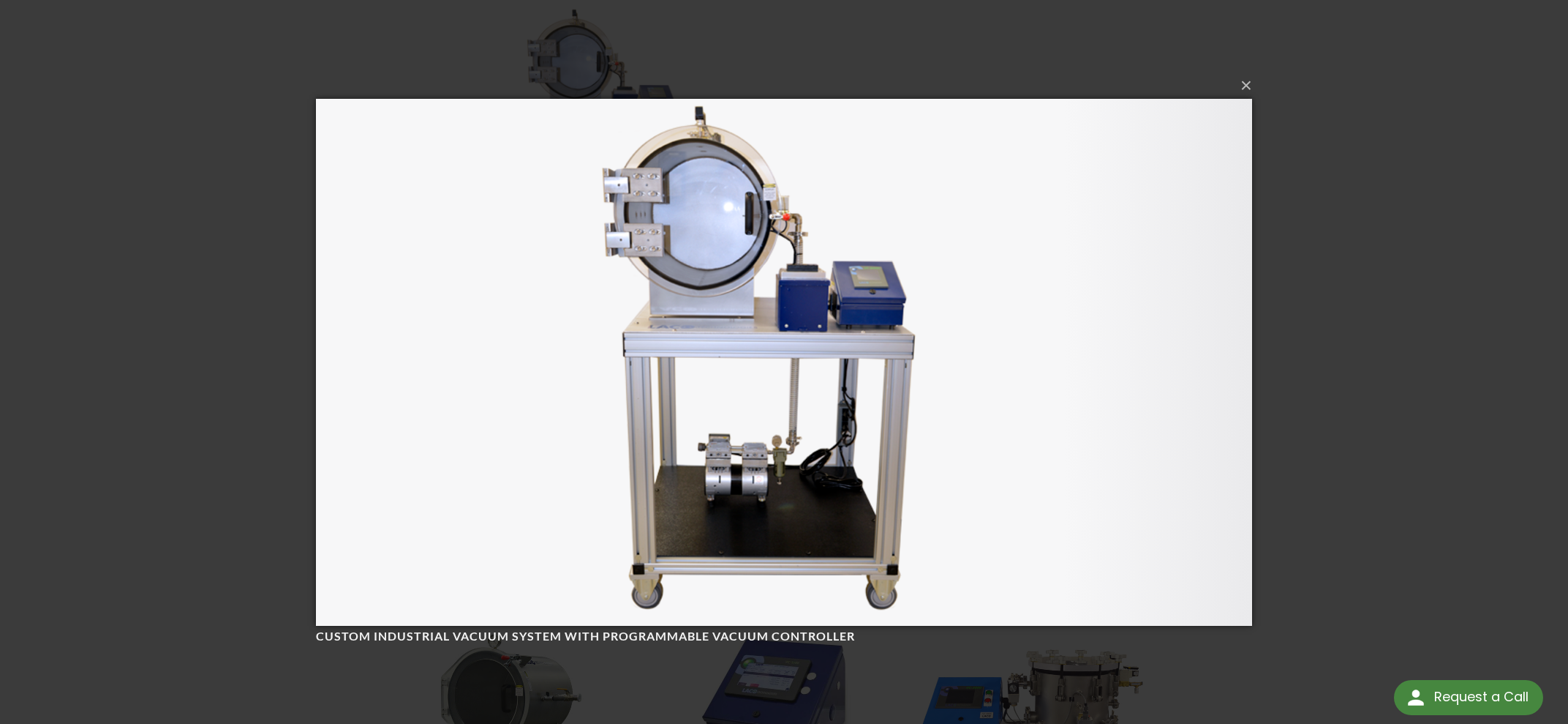
click at [1309, 257] on div "× Custom Industrial Vacuum System with Programmable Vacuum Controller Loading..." at bounding box center [784, 362] width 1568 height 724
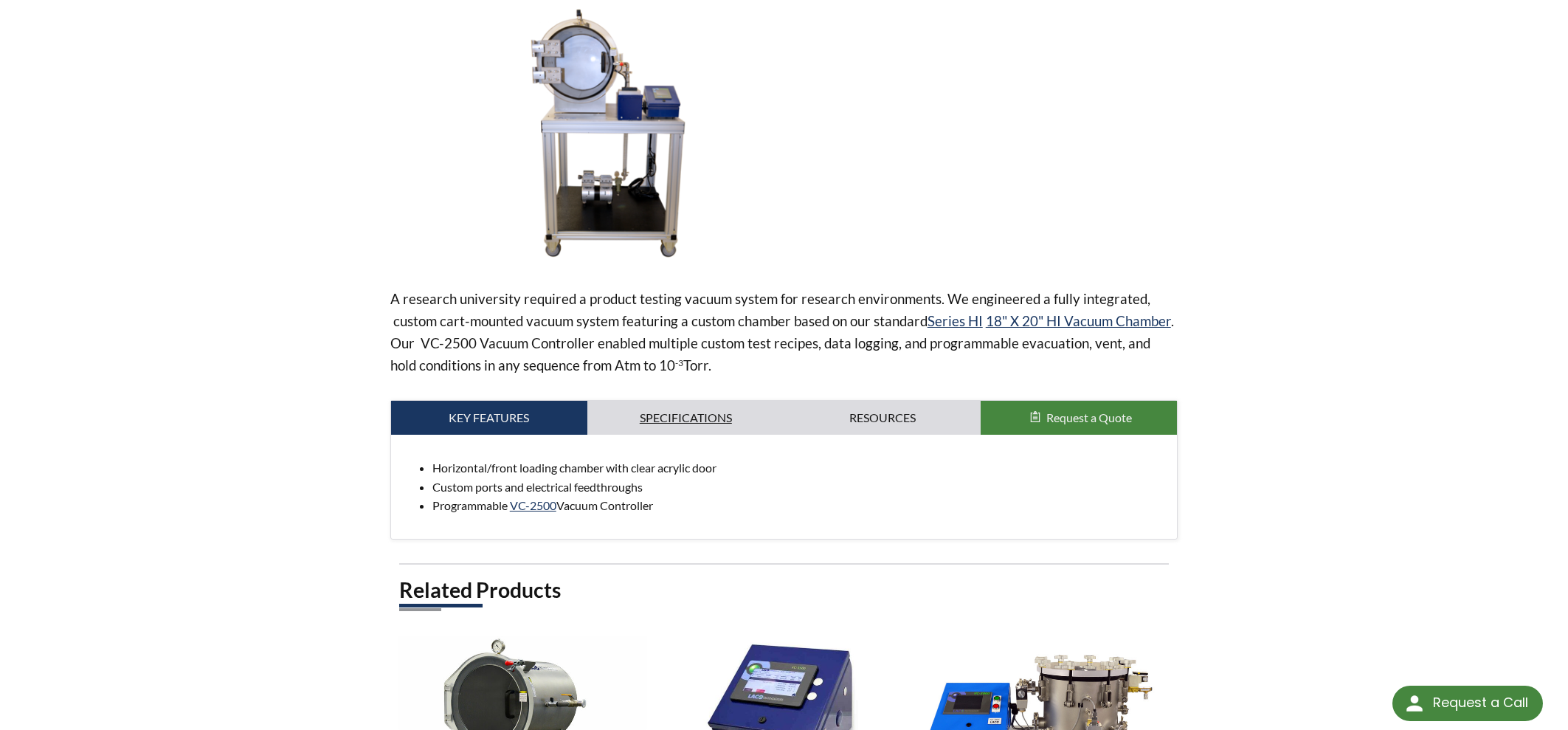
click at [684, 433] on link "Specifications" at bounding box center [686, 418] width 196 height 34
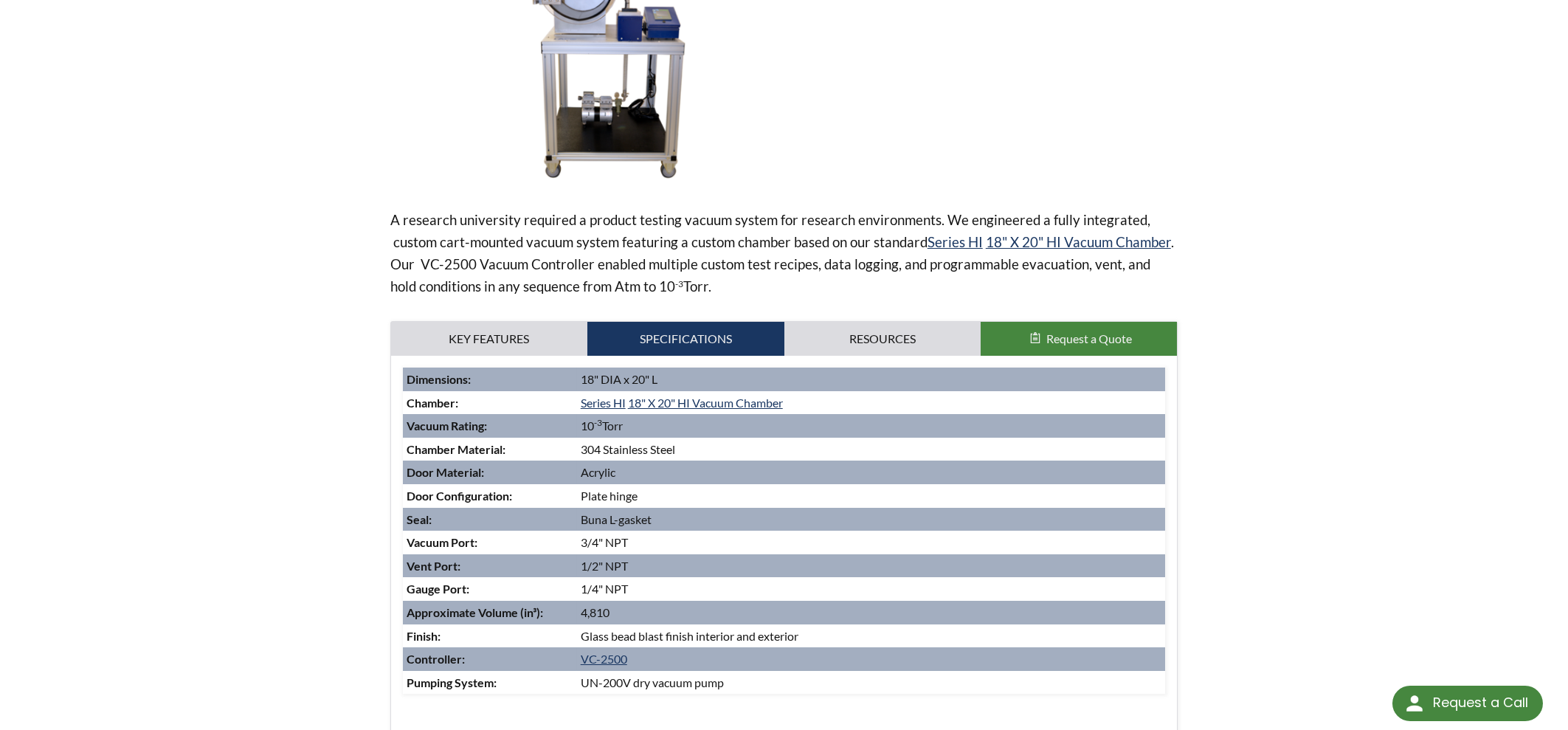
scroll to position [0, 0]
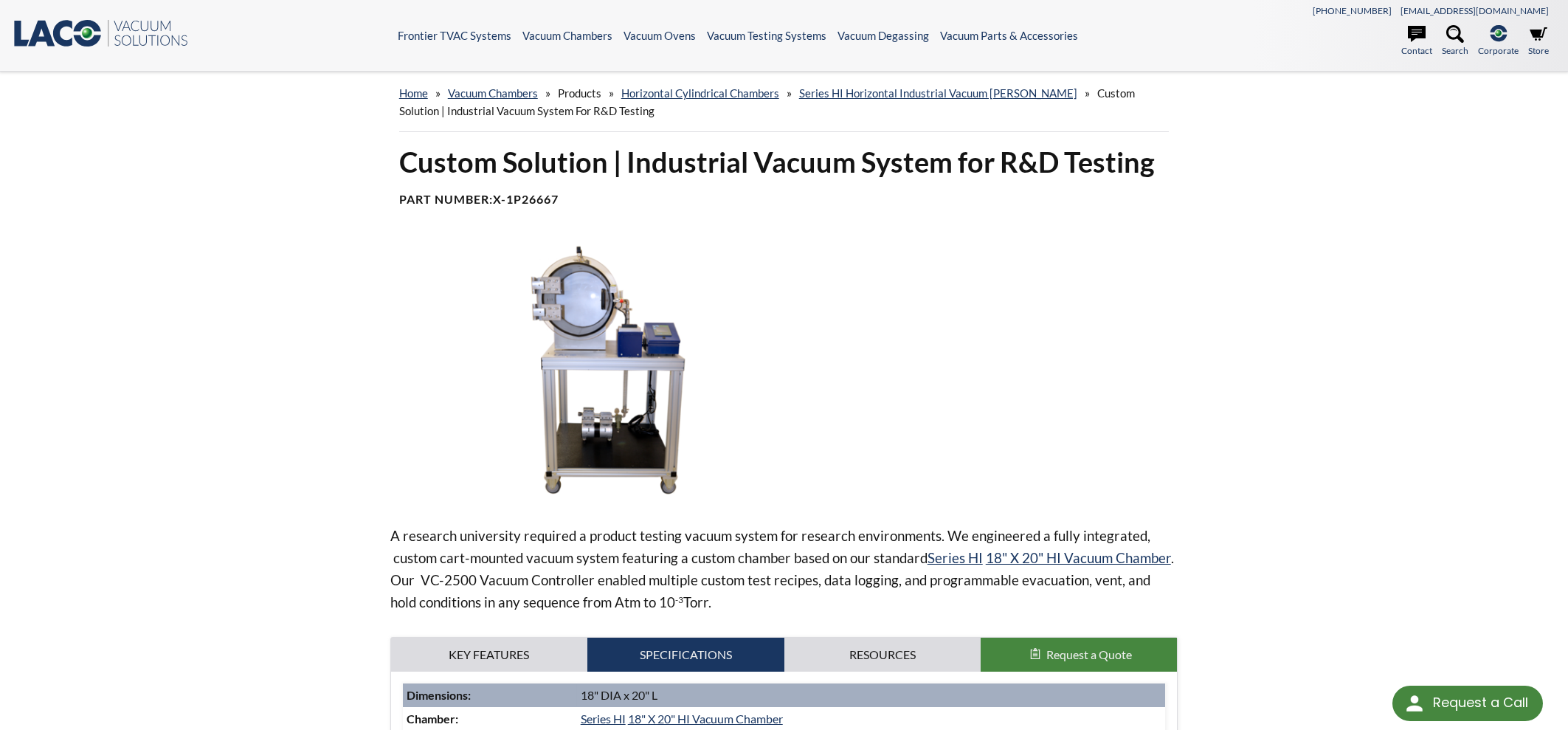
click at [587, 414] on img at bounding box center [621, 372] width 461 height 258
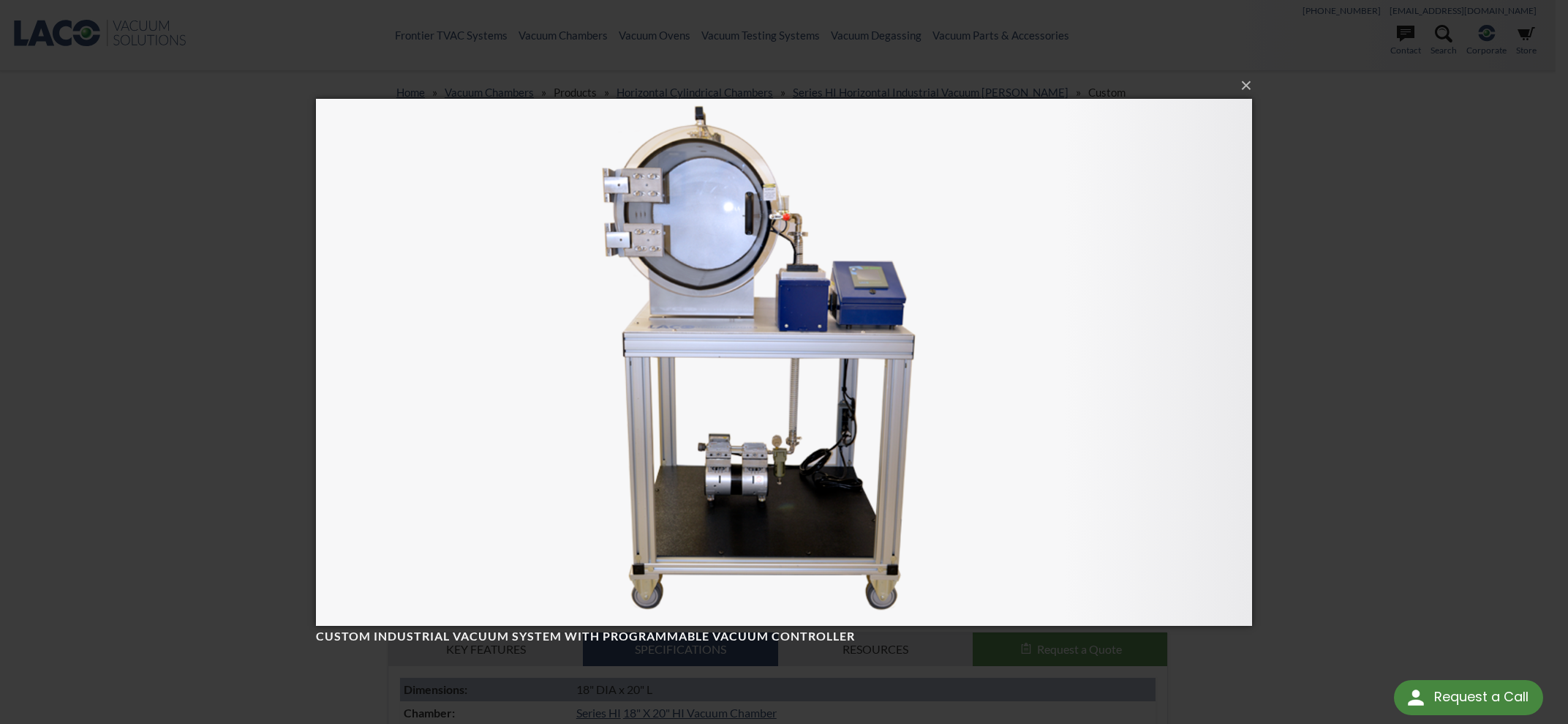
click at [799, 274] on img at bounding box center [784, 362] width 936 height 586
click at [809, 300] on img at bounding box center [784, 362] width 936 height 586
click at [1360, 296] on div "× Custom Industrial Vacuum System with Programmable Vacuum Controller Loading..." at bounding box center [784, 362] width 1568 height 724
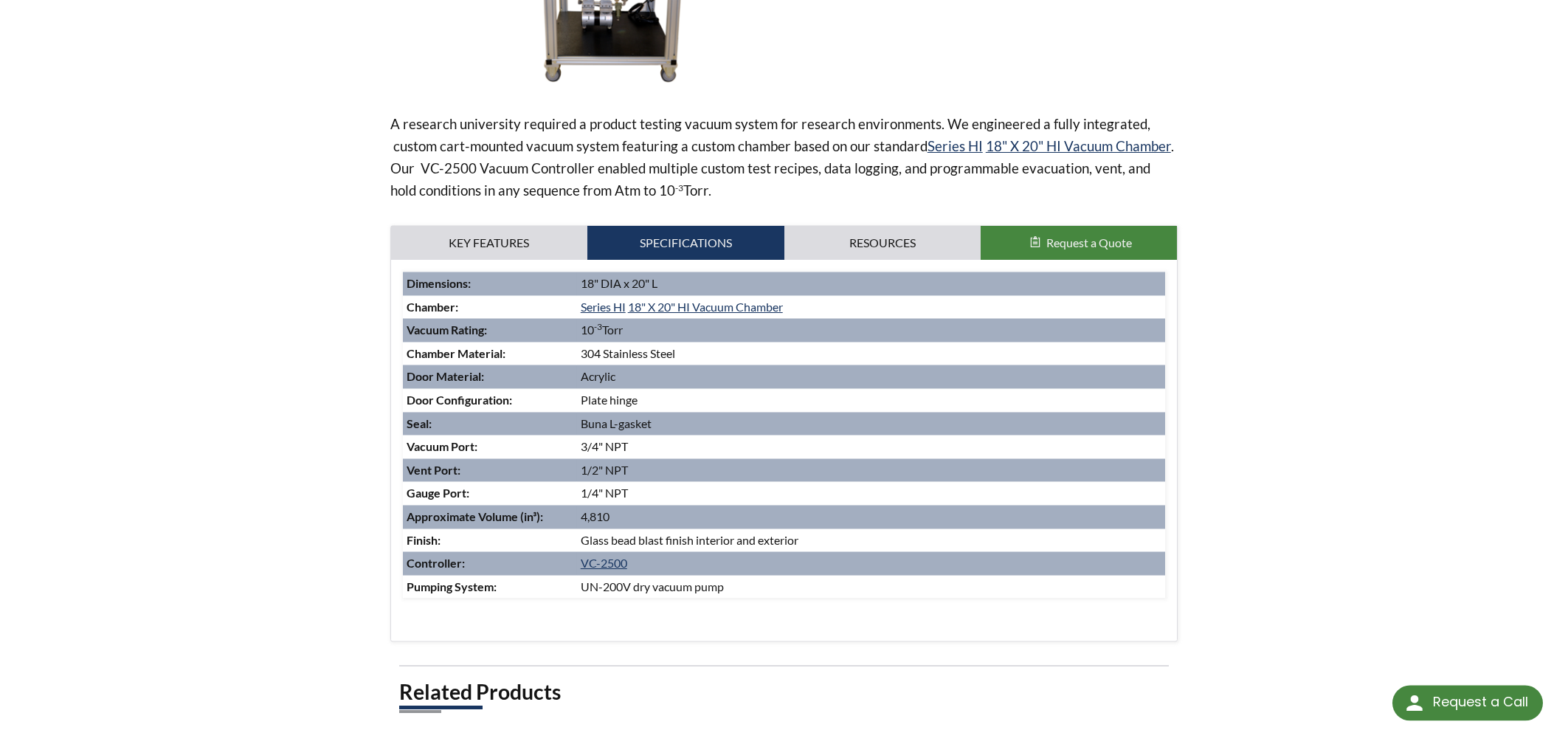
scroll to position [554, 0]
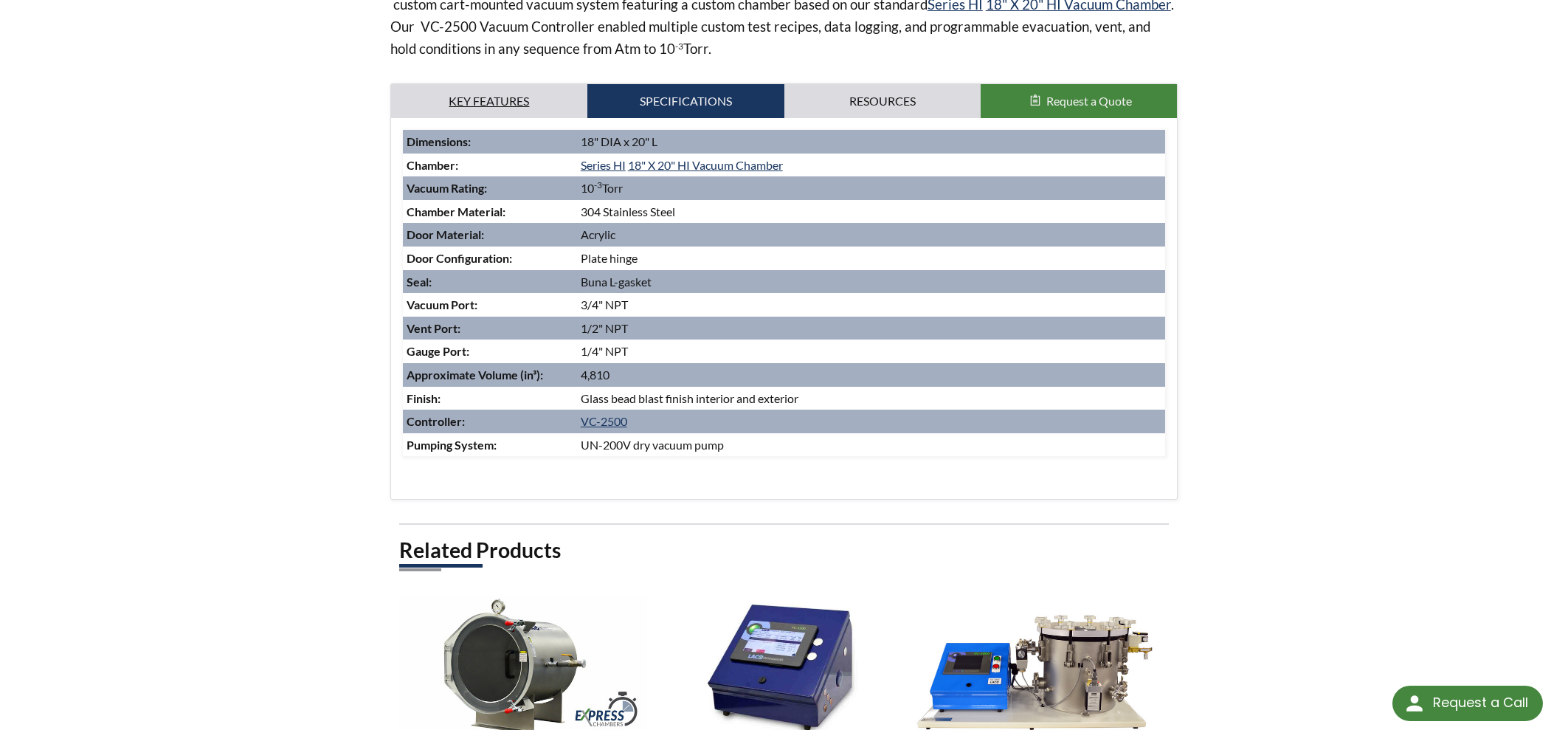
click at [483, 97] on link "Key Features" at bounding box center [489, 101] width 196 height 34
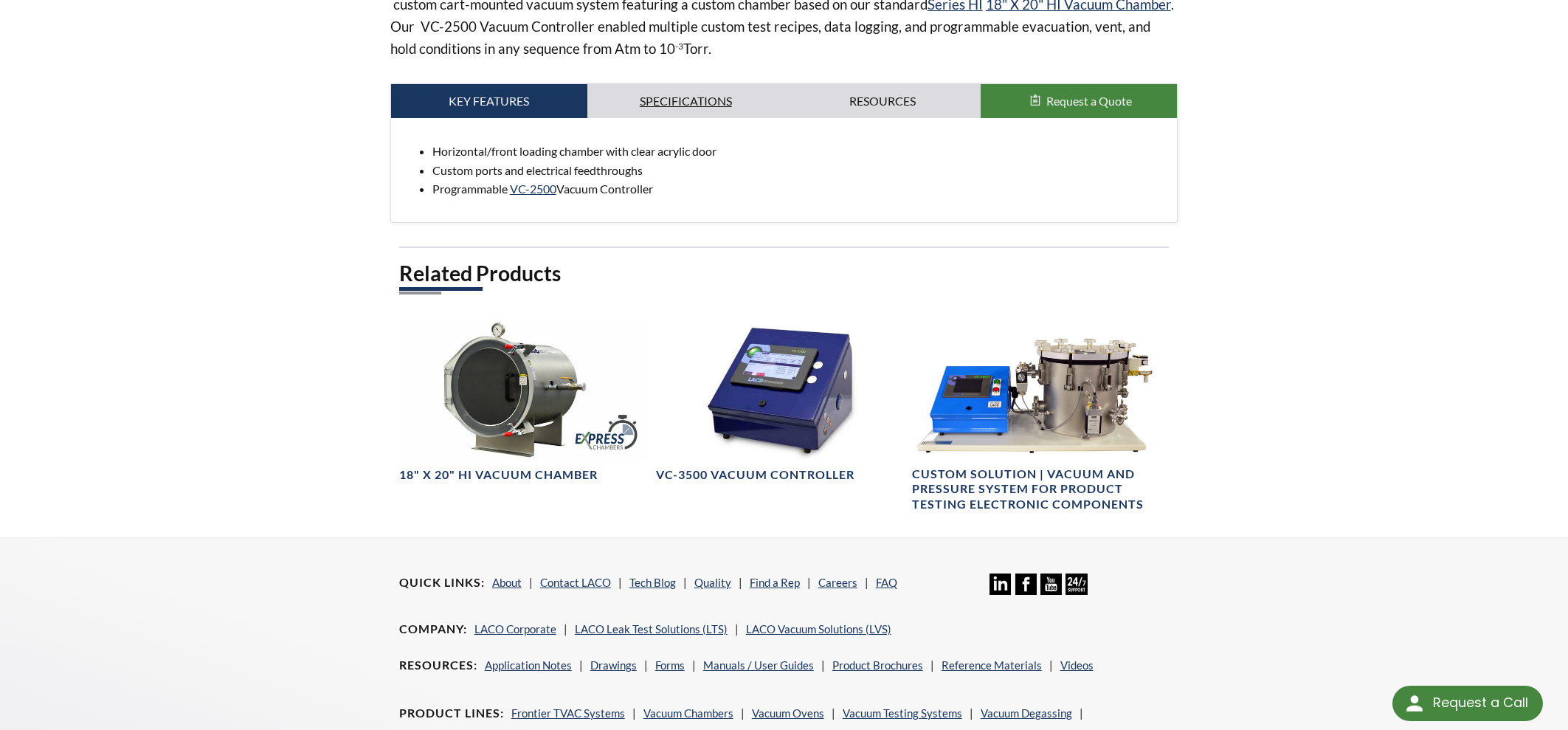
click at [700, 101] on link "Specifications" at bounding box center [686, 101] width 196 height 34
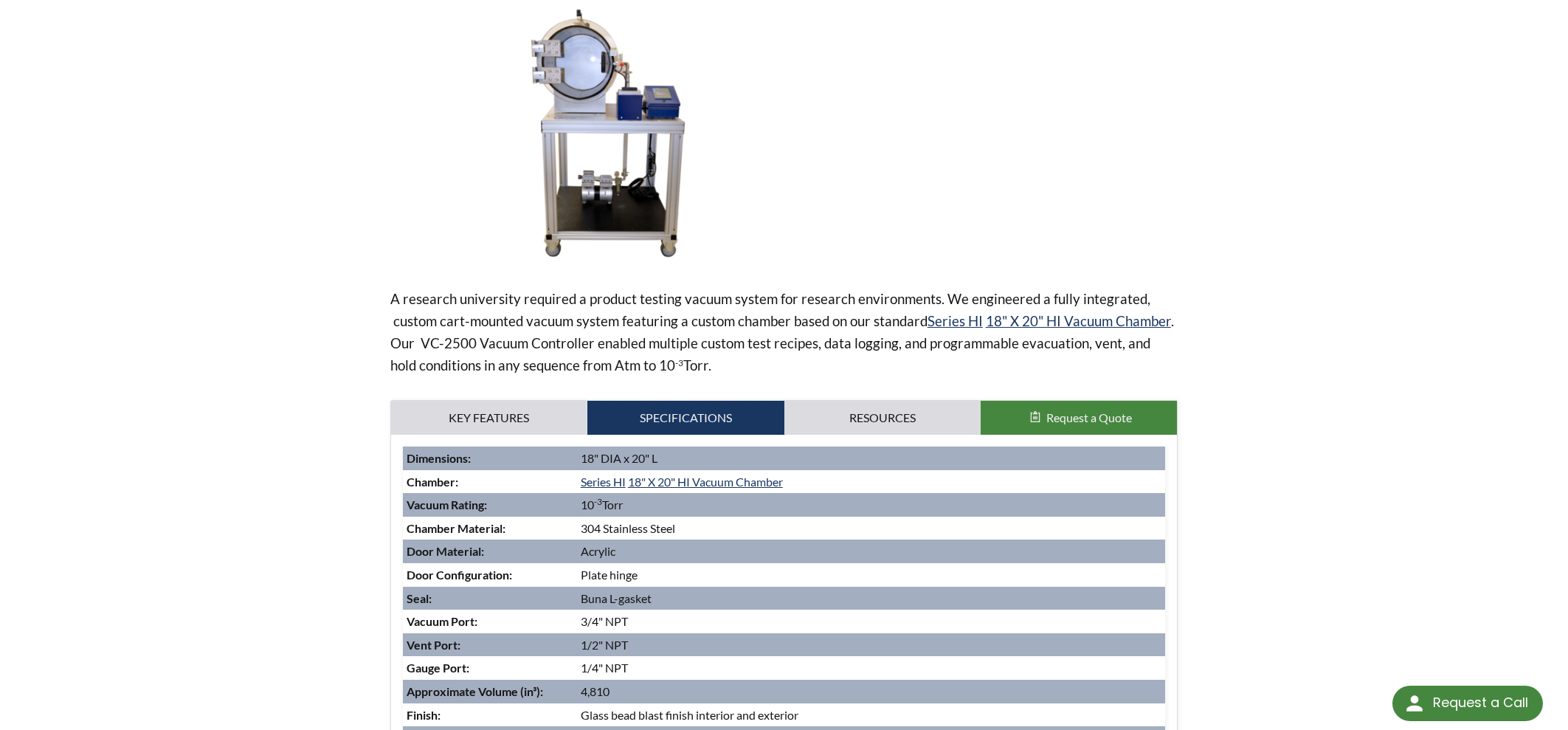
scroll to position [0, 0]
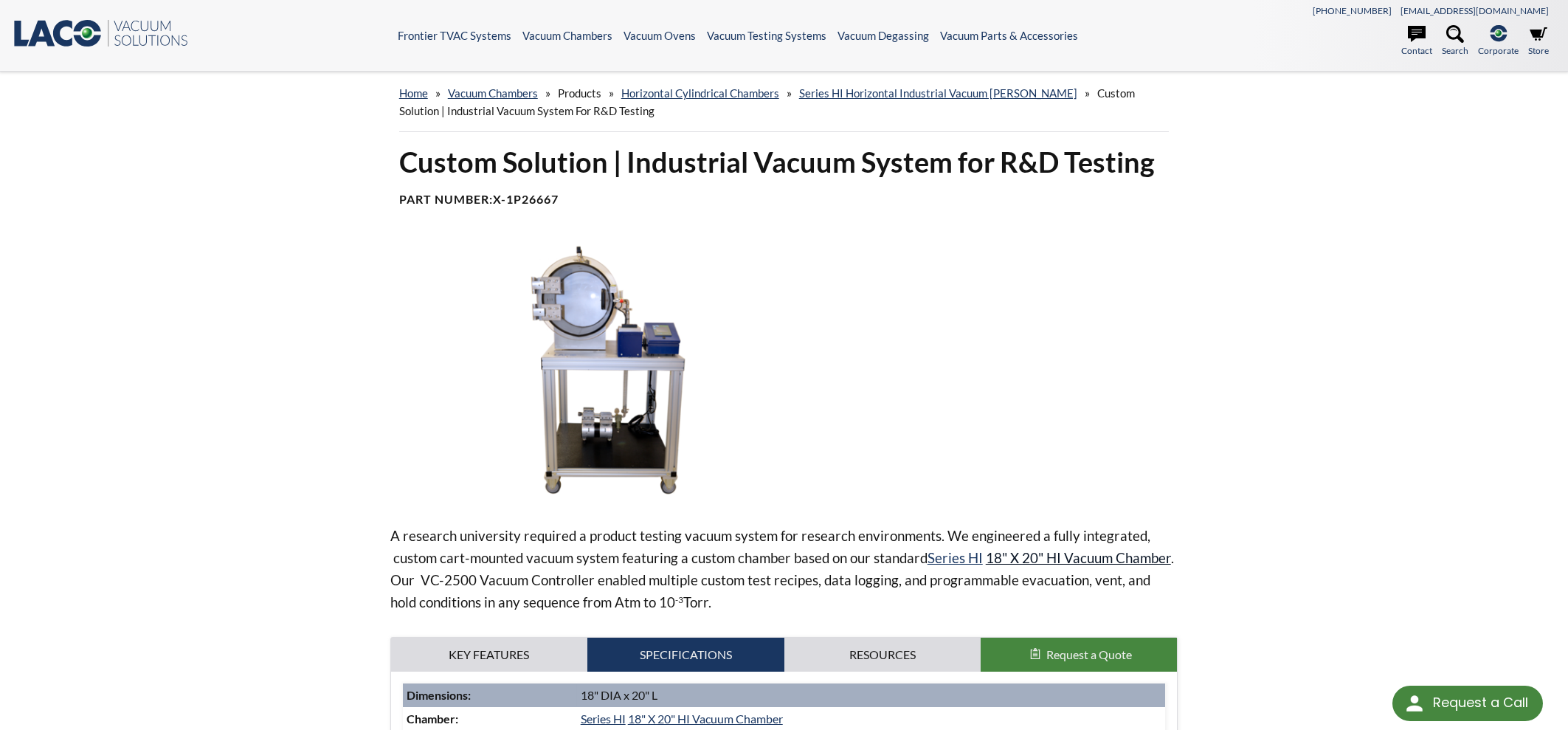
click at [1016, 555] on link "18" X 20" HI Vacuum Chamber" at bounding box center [1078, 557] width 185 height 17
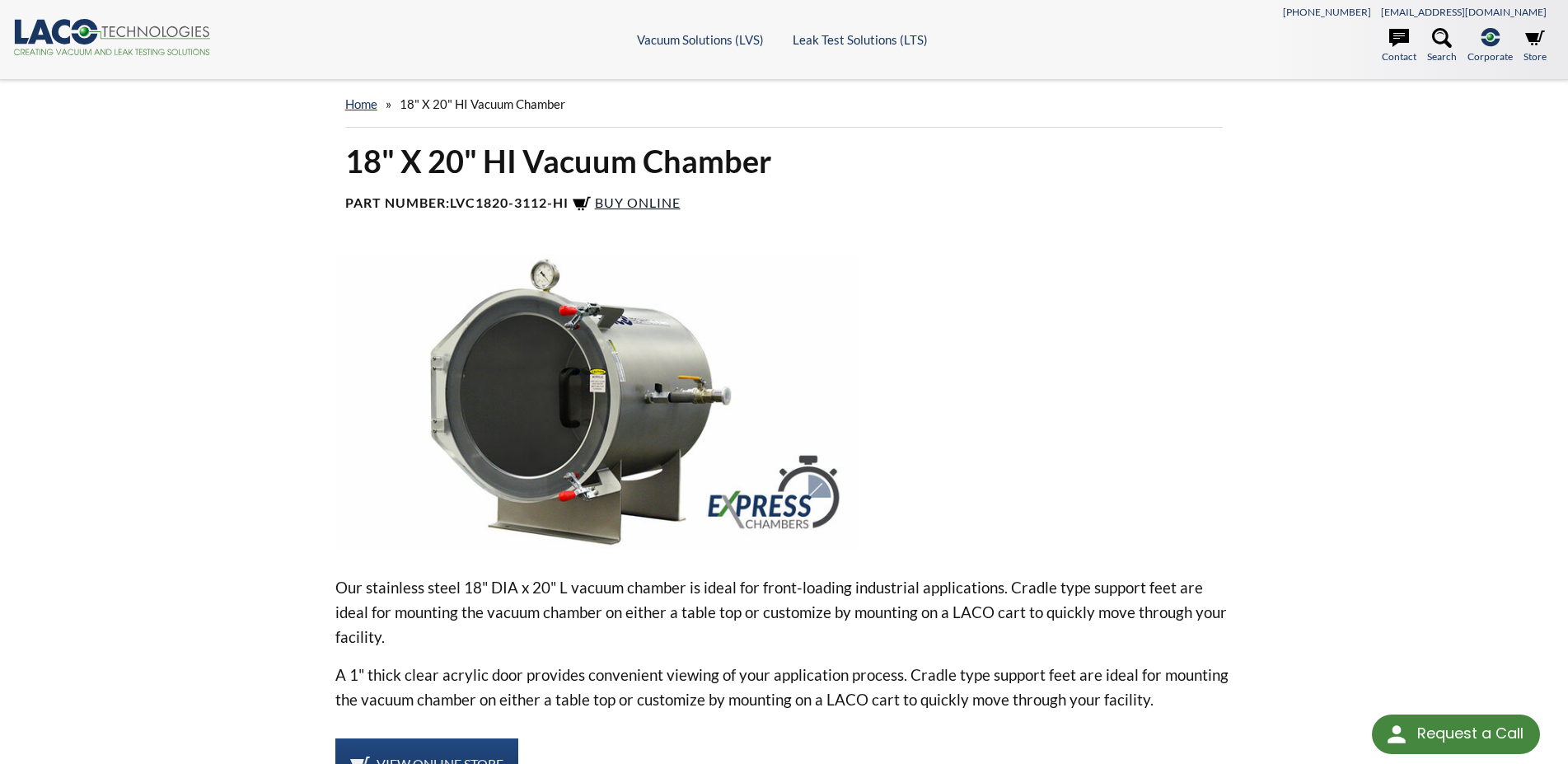
click at [650, 198] on span "Buy Online" at bounding box center [638, 202] width 86 height 16
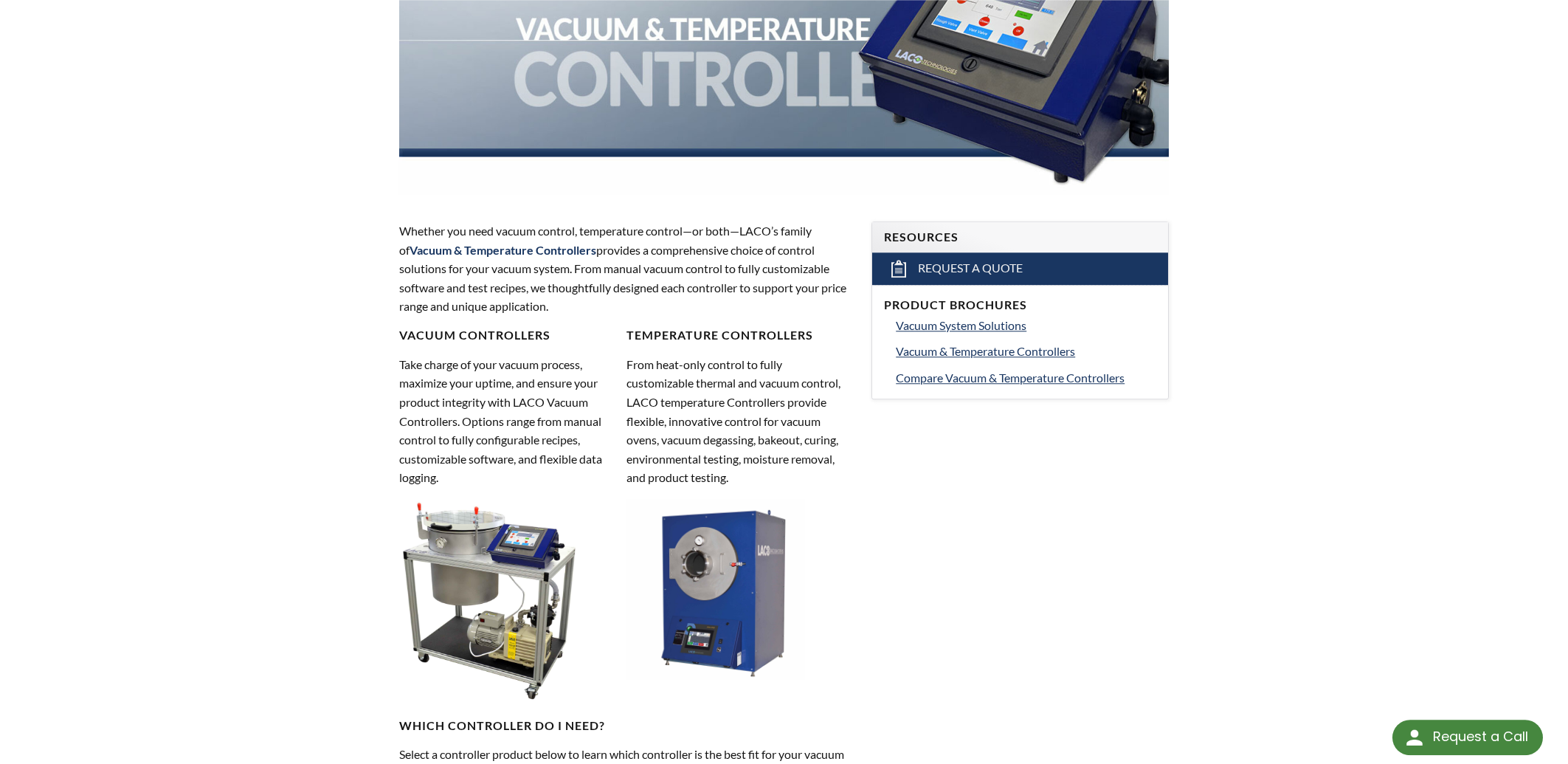
scroll to position [1060, 0]
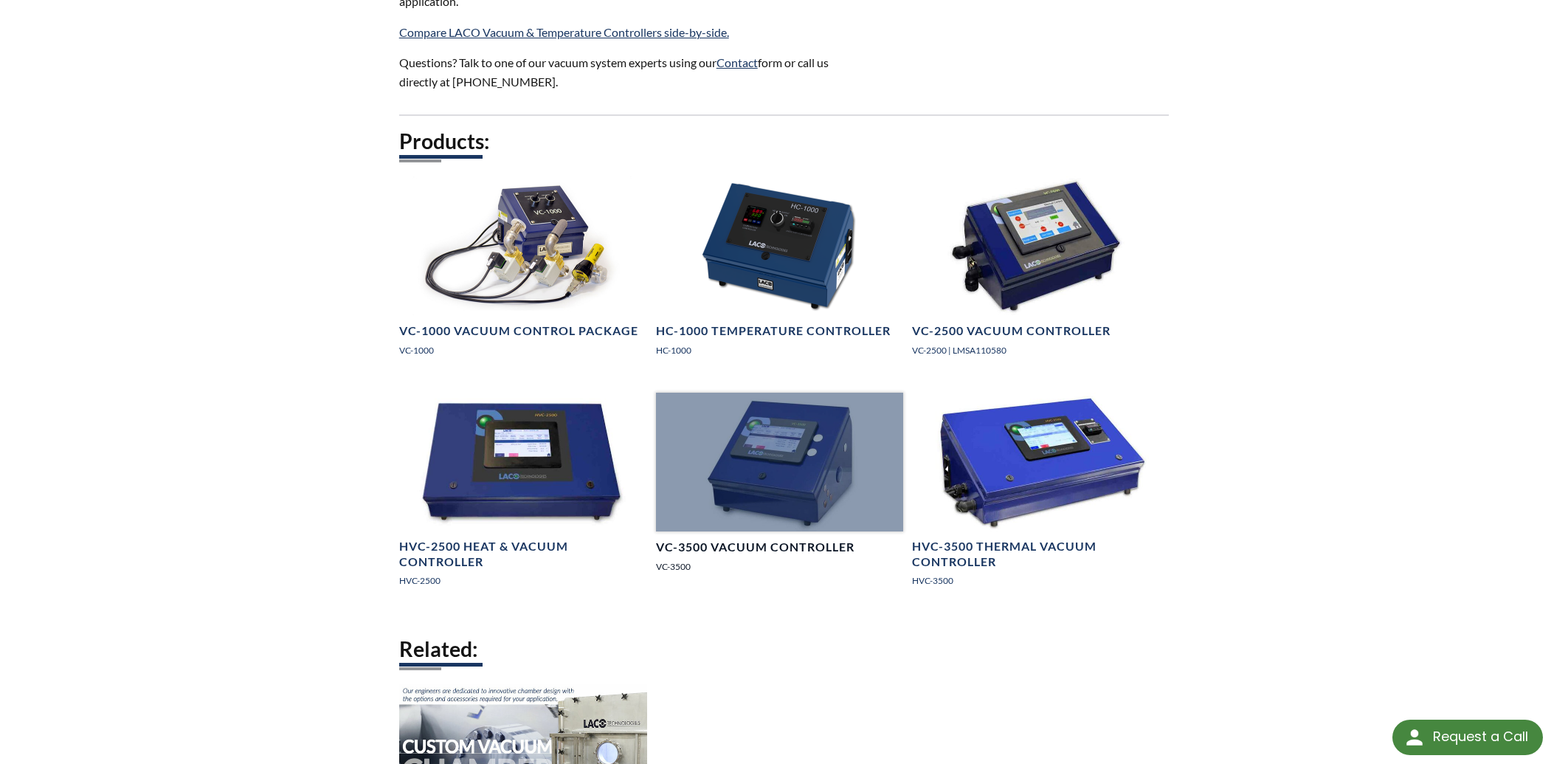
click at [797, 485] on div at bounding box center [780, 462] width 248 height 139
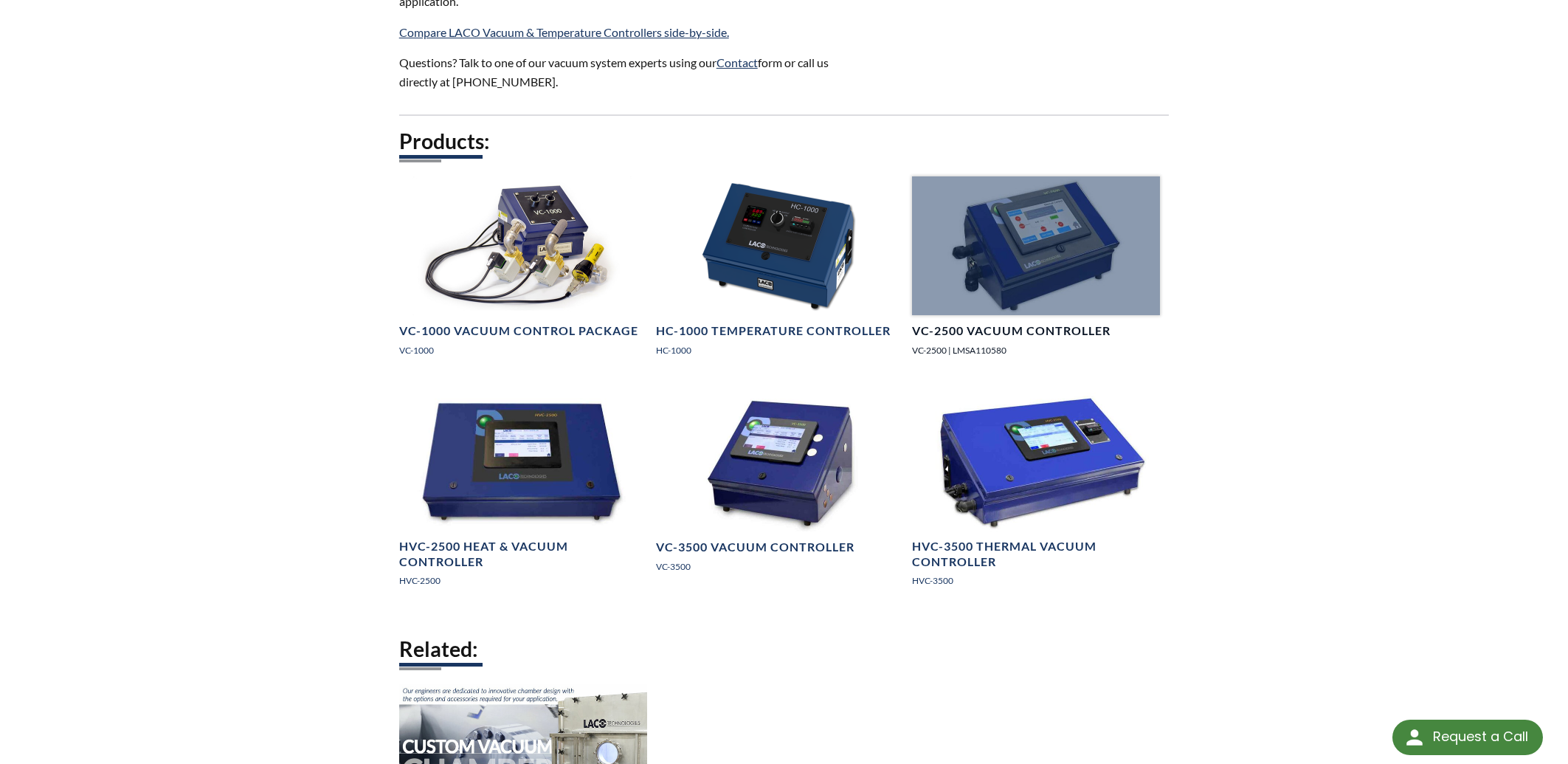
click at [1046, 247] on div at bounding box center [1036, 246] width 248 height 139
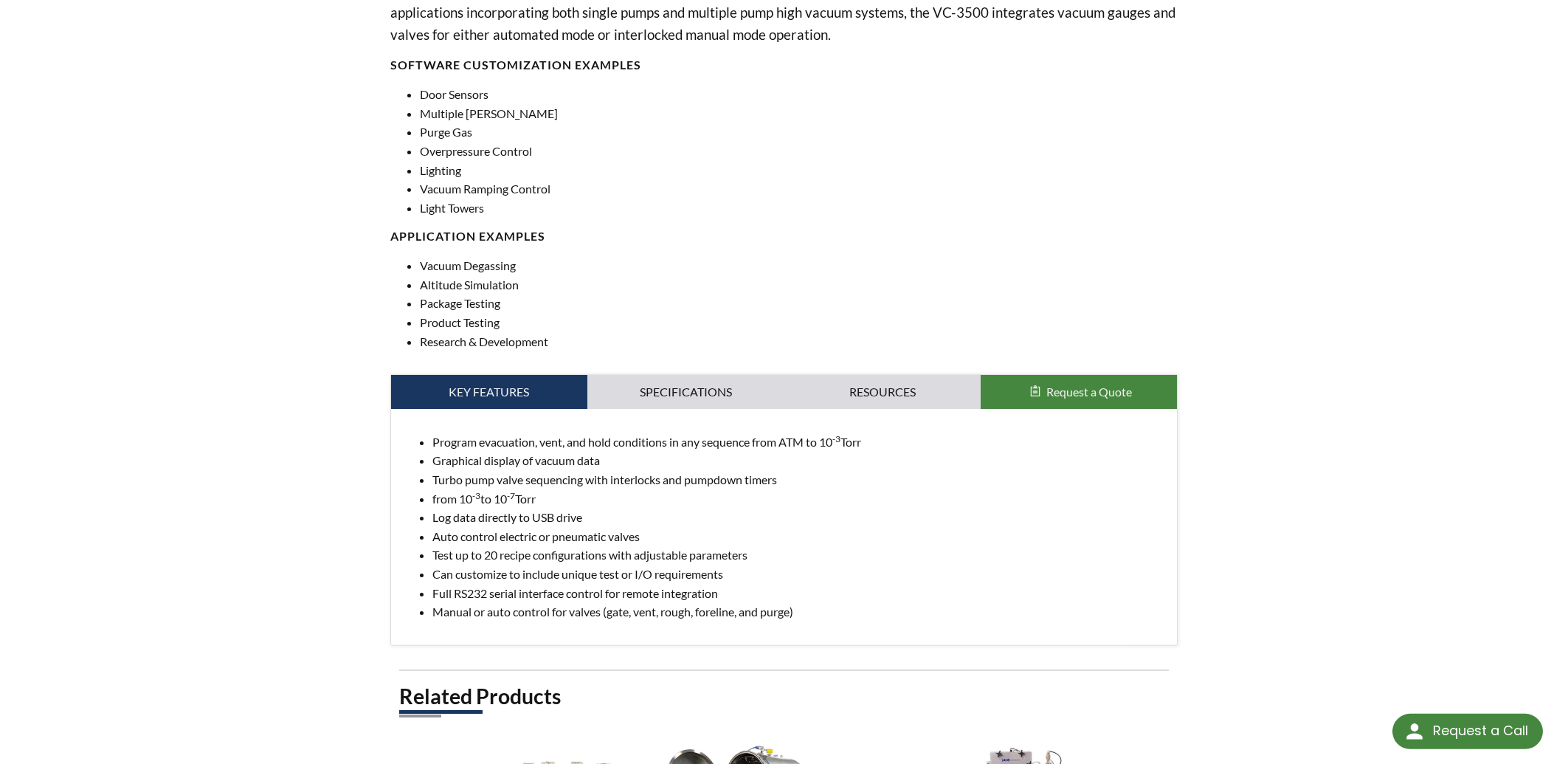
scroll to position [554, 0]
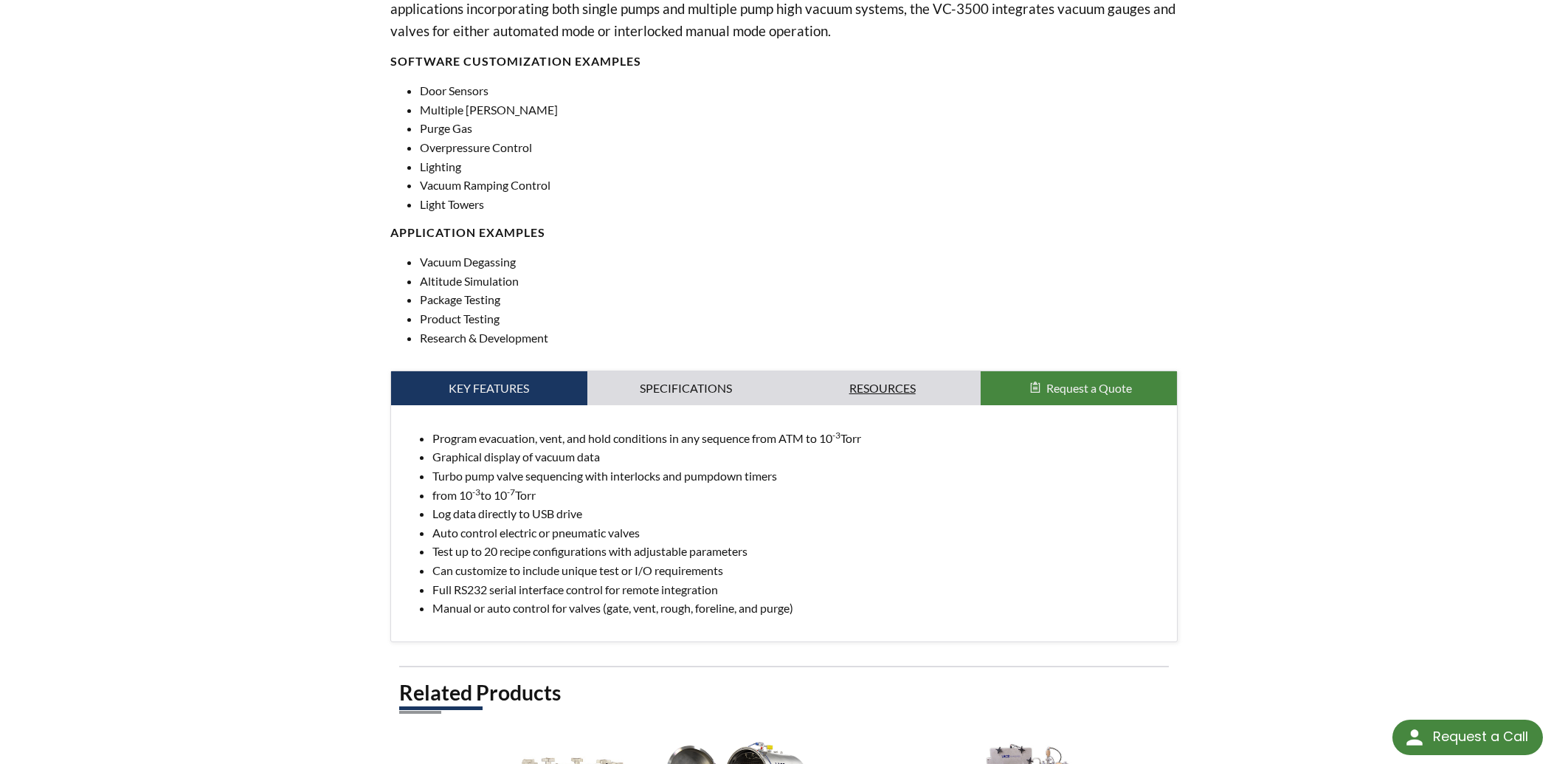
click at [898, 386] on link "Resources" at bounding box center [883, 388] width 196 height 34
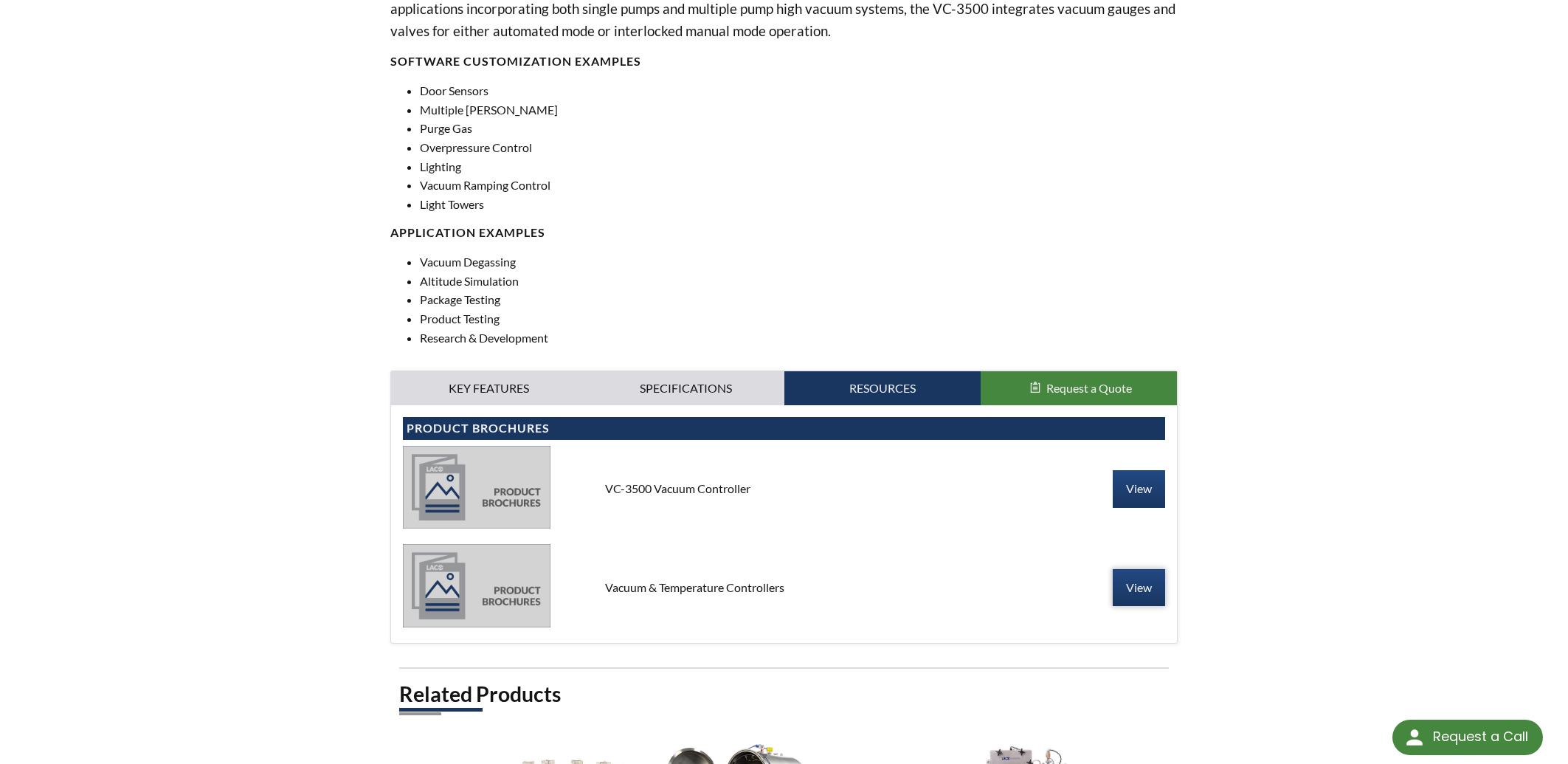
click at [1135, 596] on link "View" at bounding box center [1138, 588] width 52 height 37
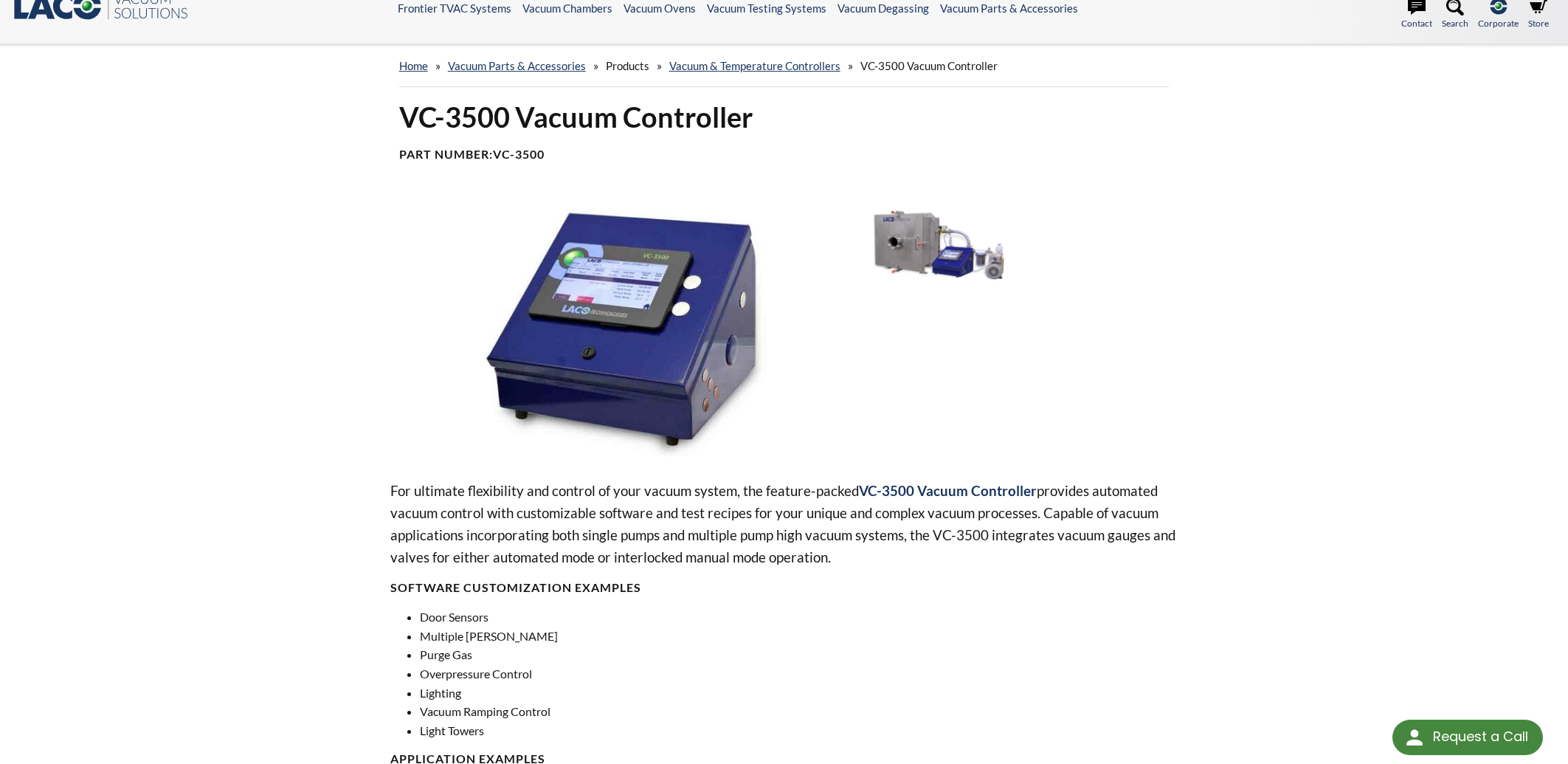
scroll to position [0, 0]
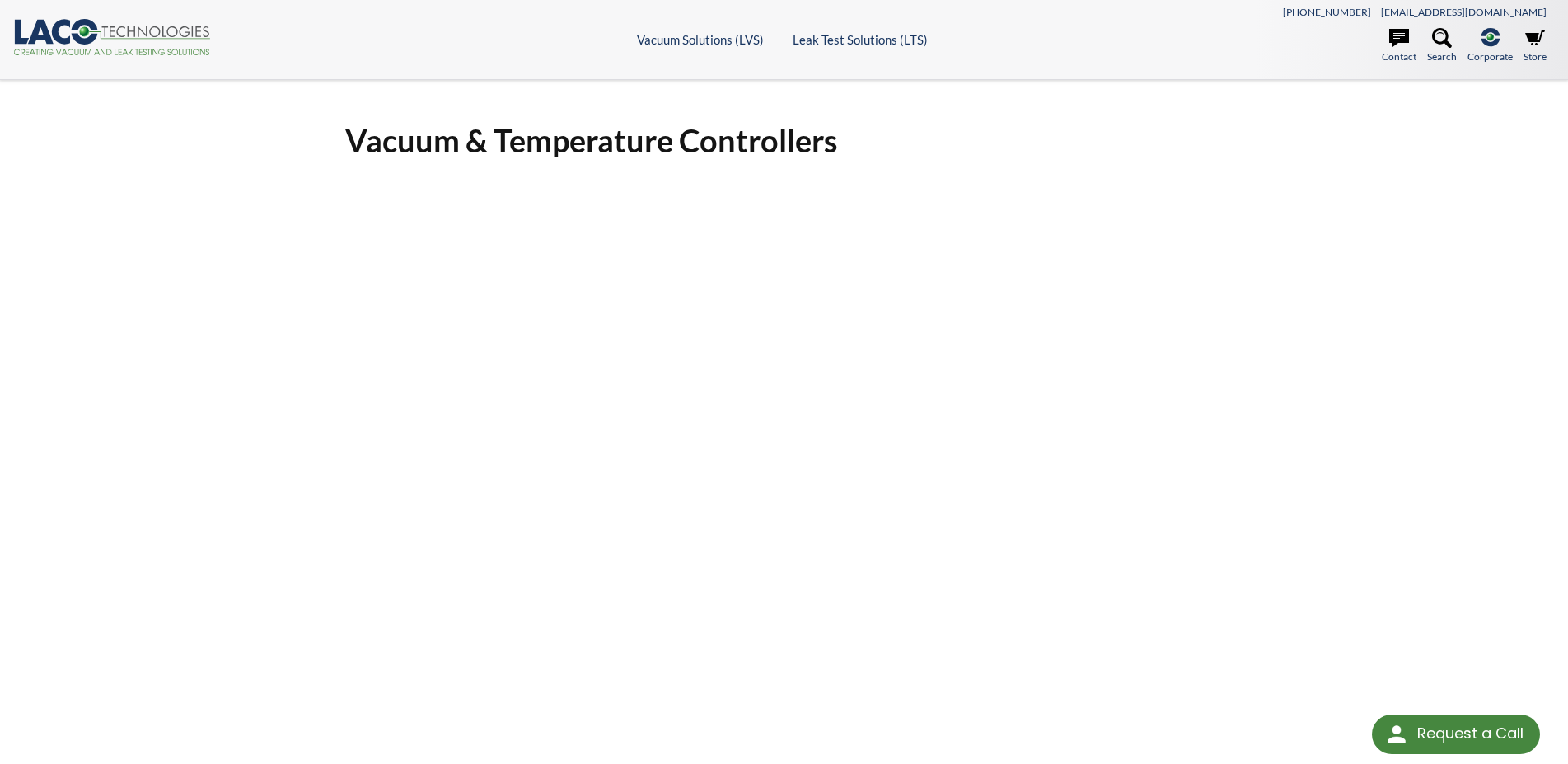
click at [1447, 314] on div "Vacuum & Temperature Controllers Click Here To Download" at bounding box center [784, 544] width 1568 height 929
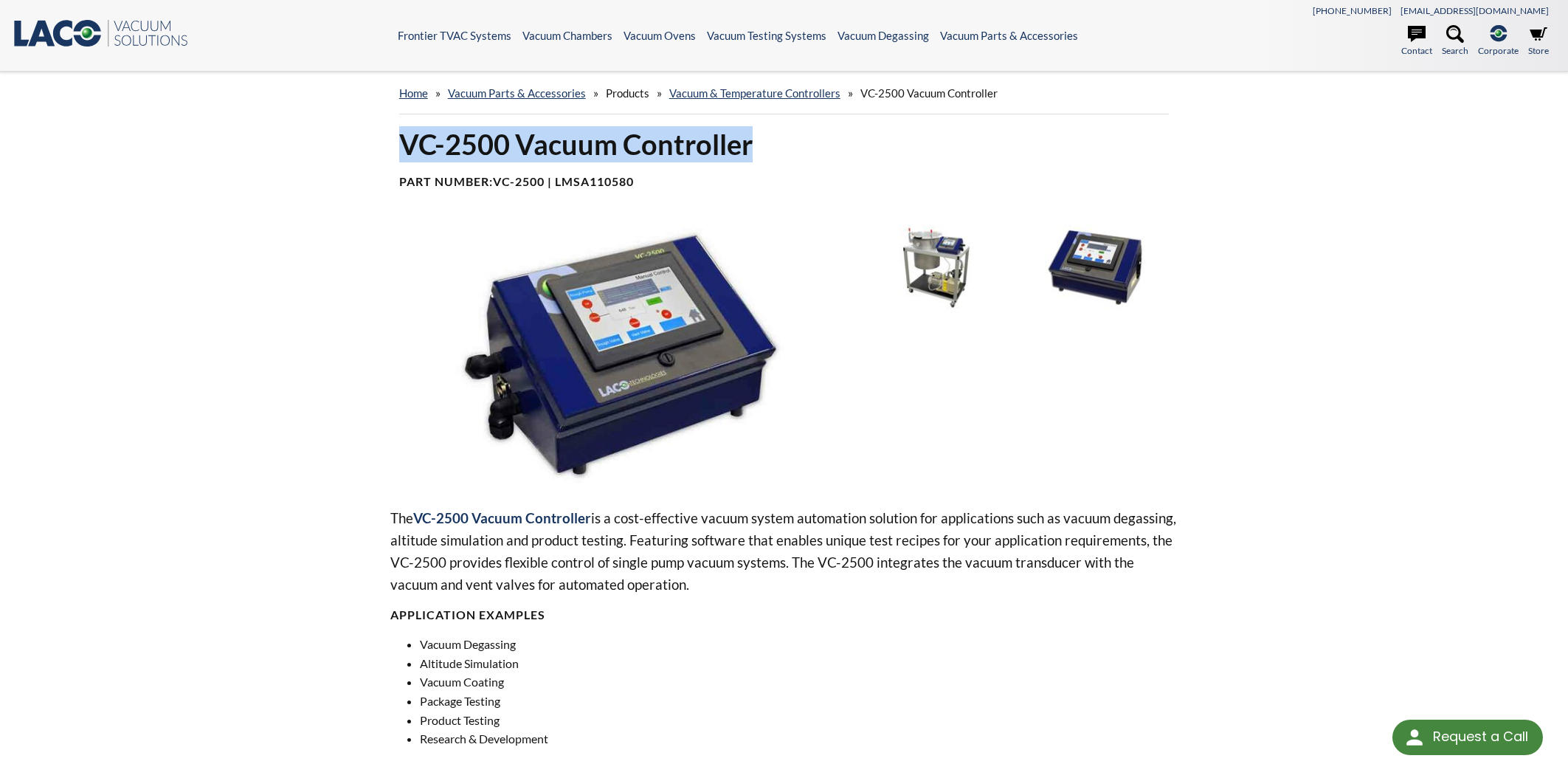
drag, startPoint x: 750, startPoint y: 144, endPoint x: 377, endPoint y: 148, distance: 373.0
copy h1 "VC-2500 Vacuum Controller"
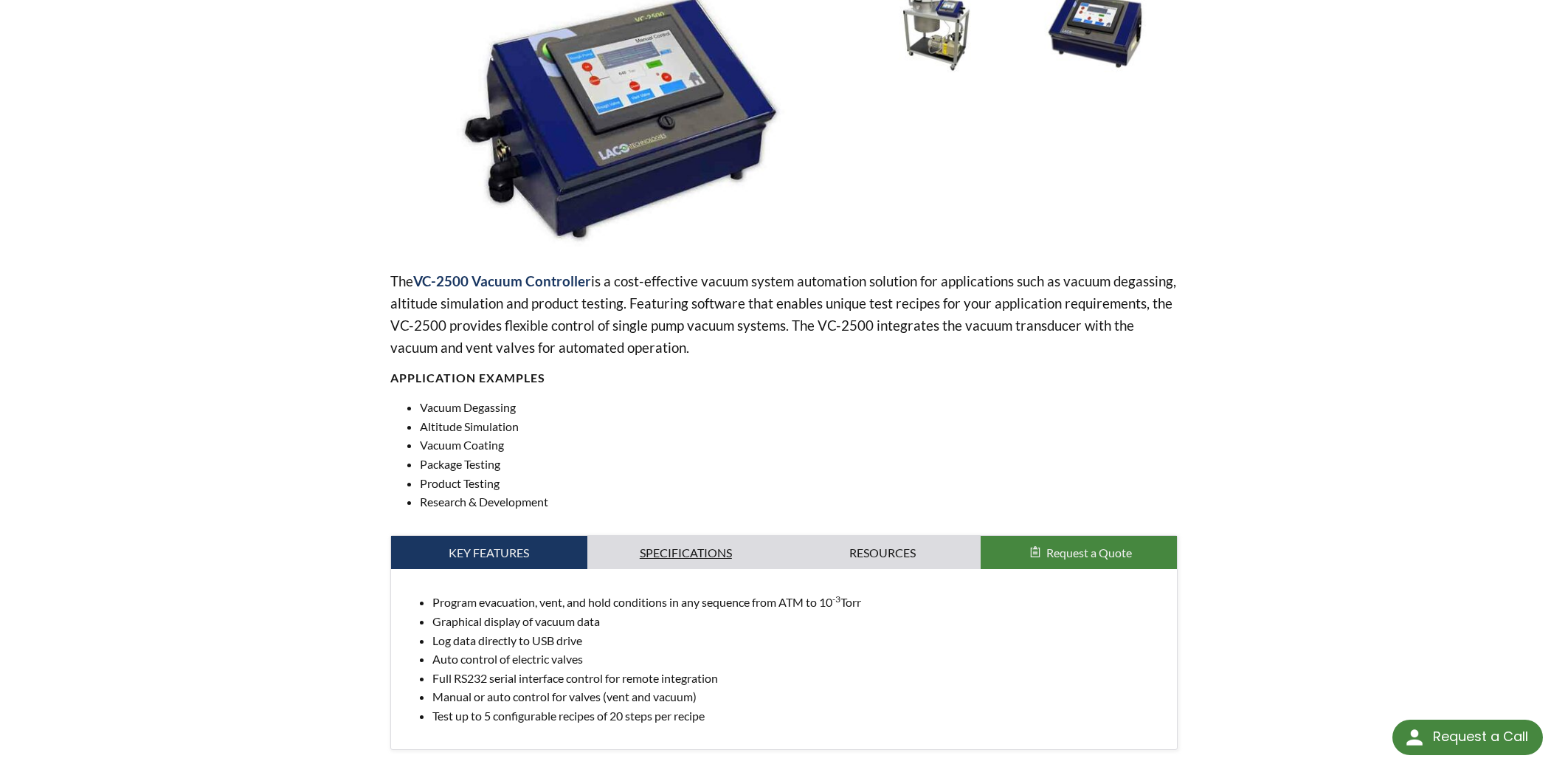
scroll to position [475, 0]
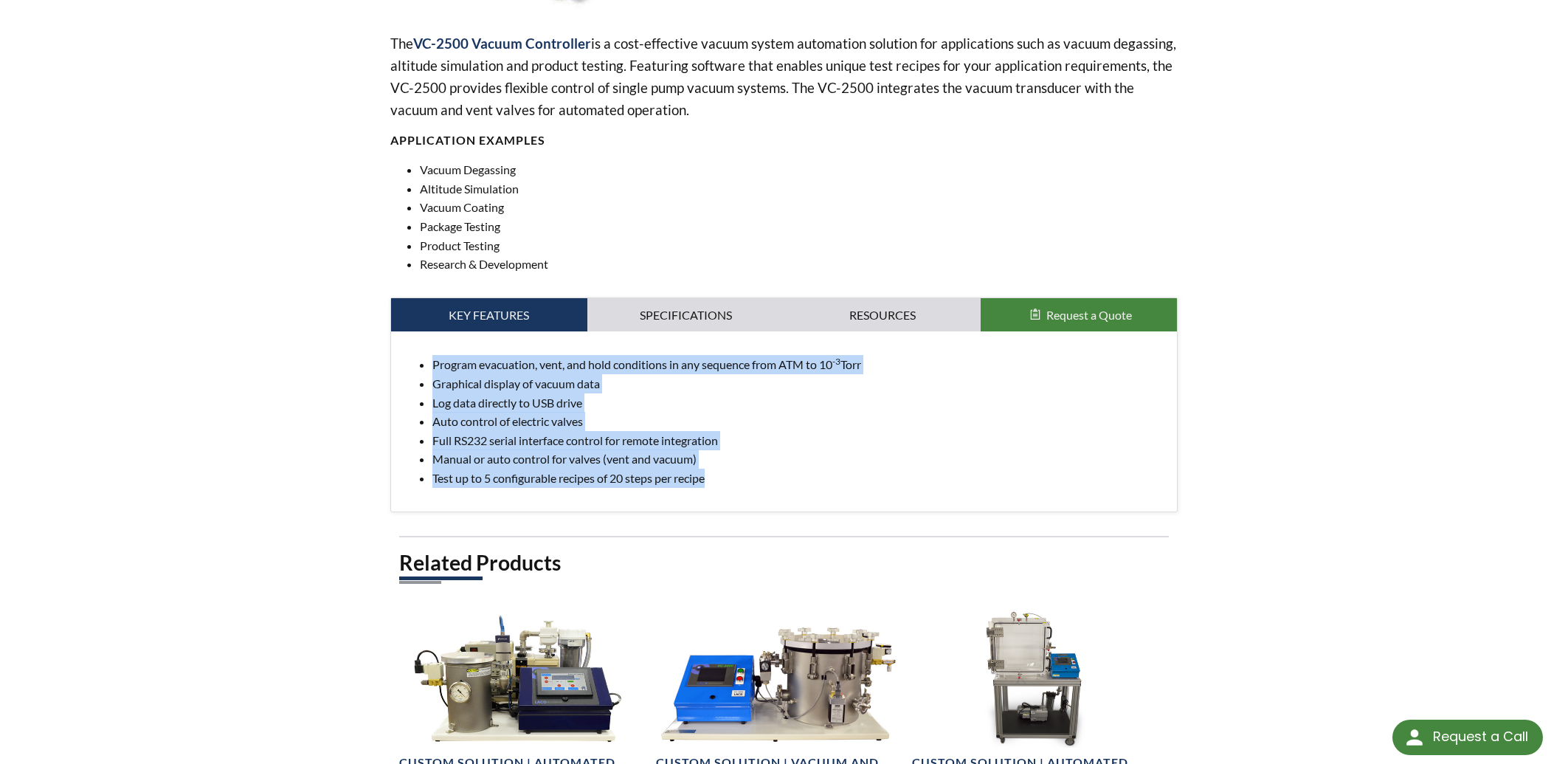
drag, startPoint x: 712, startPoint y: 486, endPoint x: 402, endPoint y: 361, distance: 334.3
click at [402, 361] on div "Program evacuation, vent, and hold conditions in any sequence from ATM to 10 -3…" at bounding box center [785, 421] width 787 height 179
copy ul "Program evacuation, vent, and hold conditions in any sequence from ATM to 10 -3…"
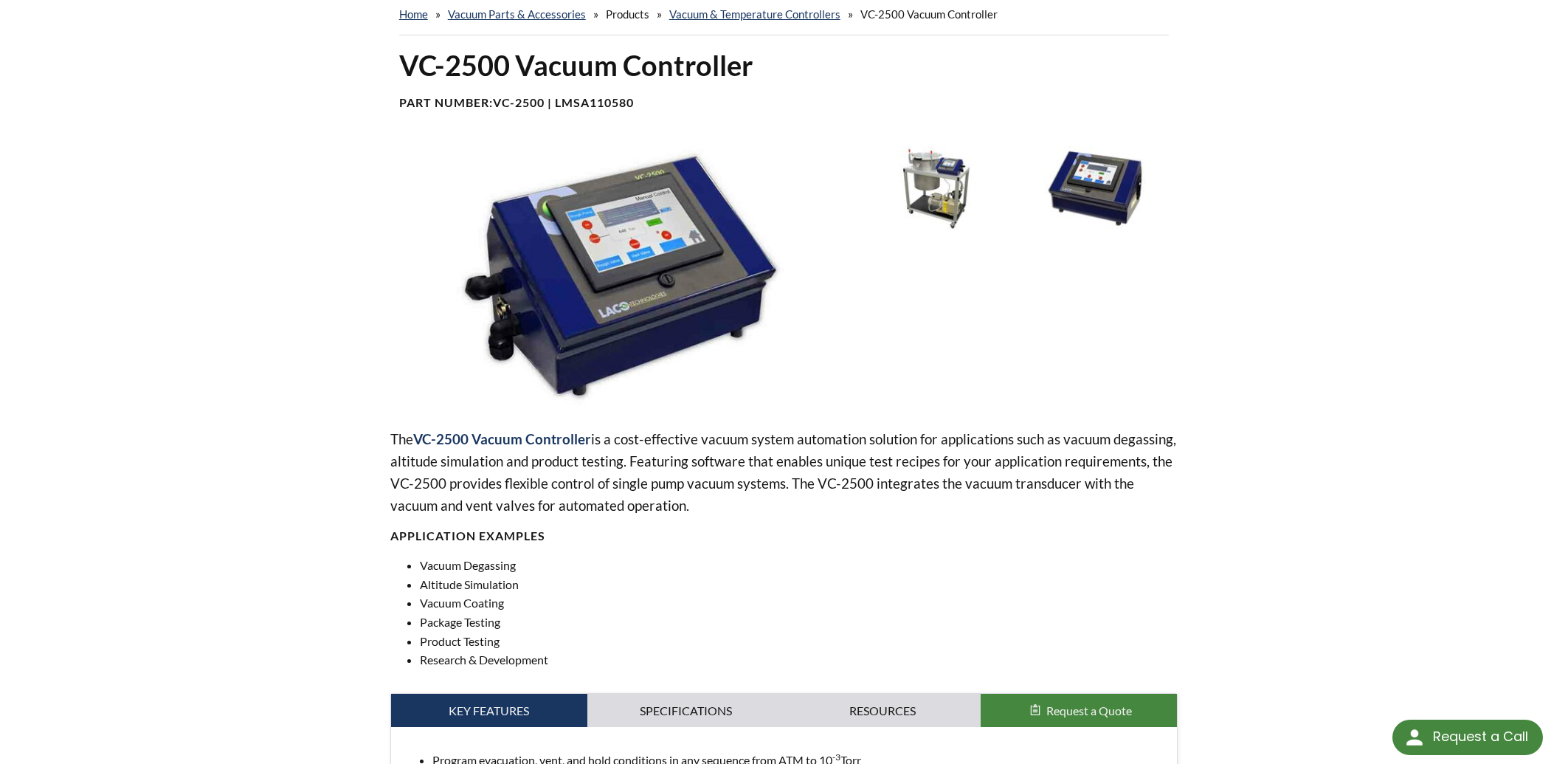
drag, startPoint x: 1252, startPoint y: 359, endPoint x: 1248, endPoint y: 332, distance: 27.3
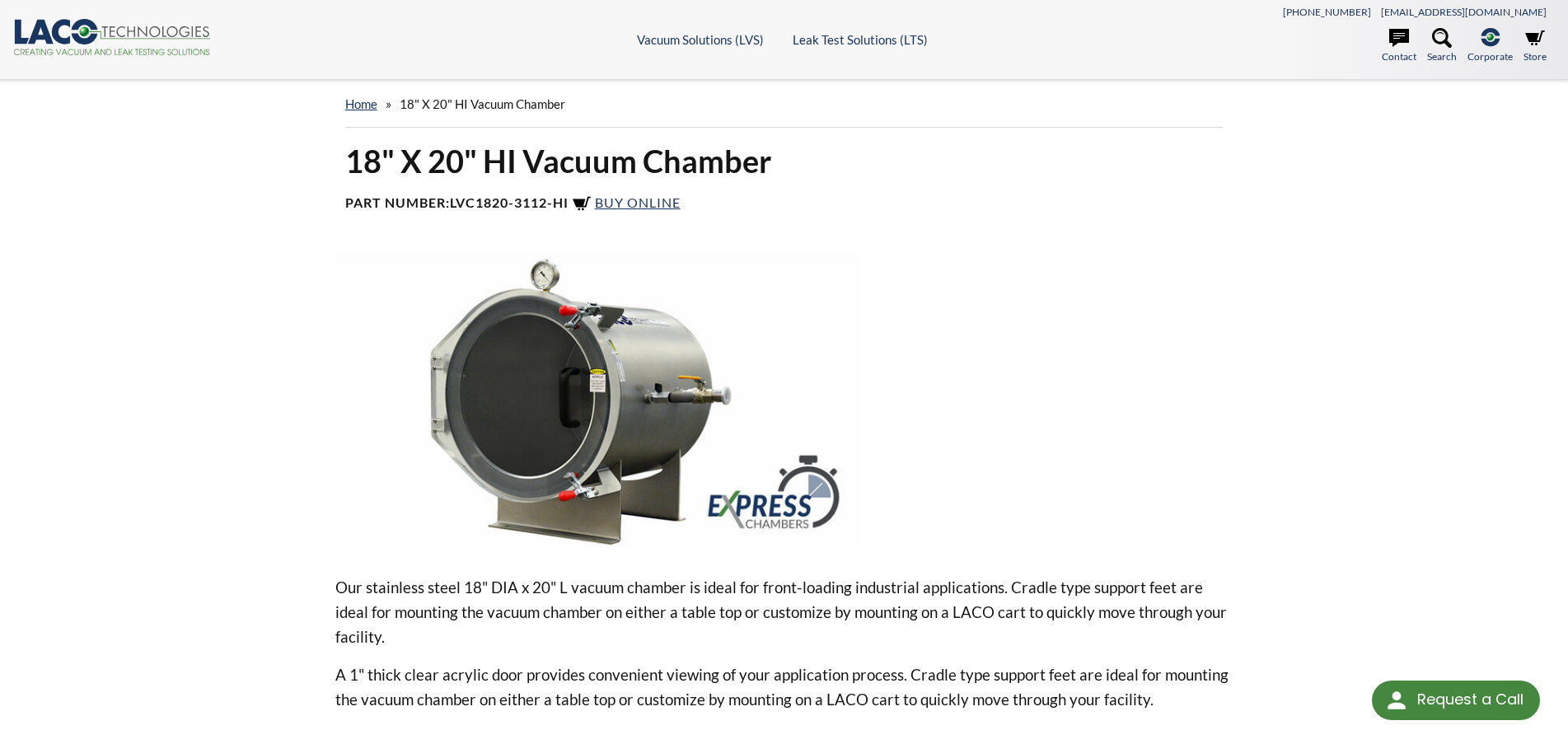
click at [634, 193] on div "18" X 20" HI Vacuum Chamber Part Number: LVC1820-3112-HI Buy Online" at bounding box center [784, 184] width 898 height 87
click at [635, 201] on span "Buy Online" at bounding box center [638, 202] width 86 height 16
